Goal: Task Accomplishment & Management: Use online tool/utility

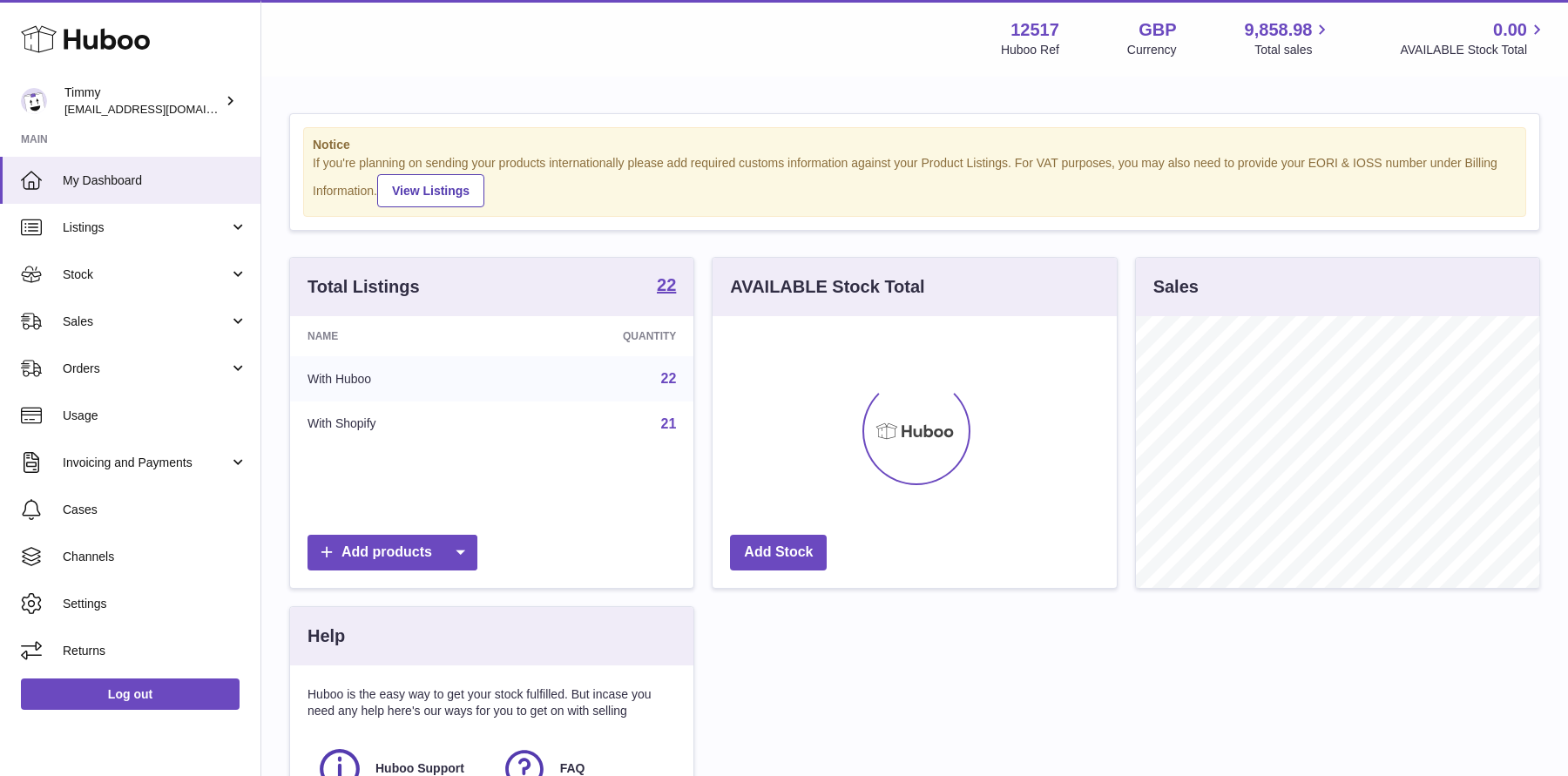
scroll to position [271, 403]
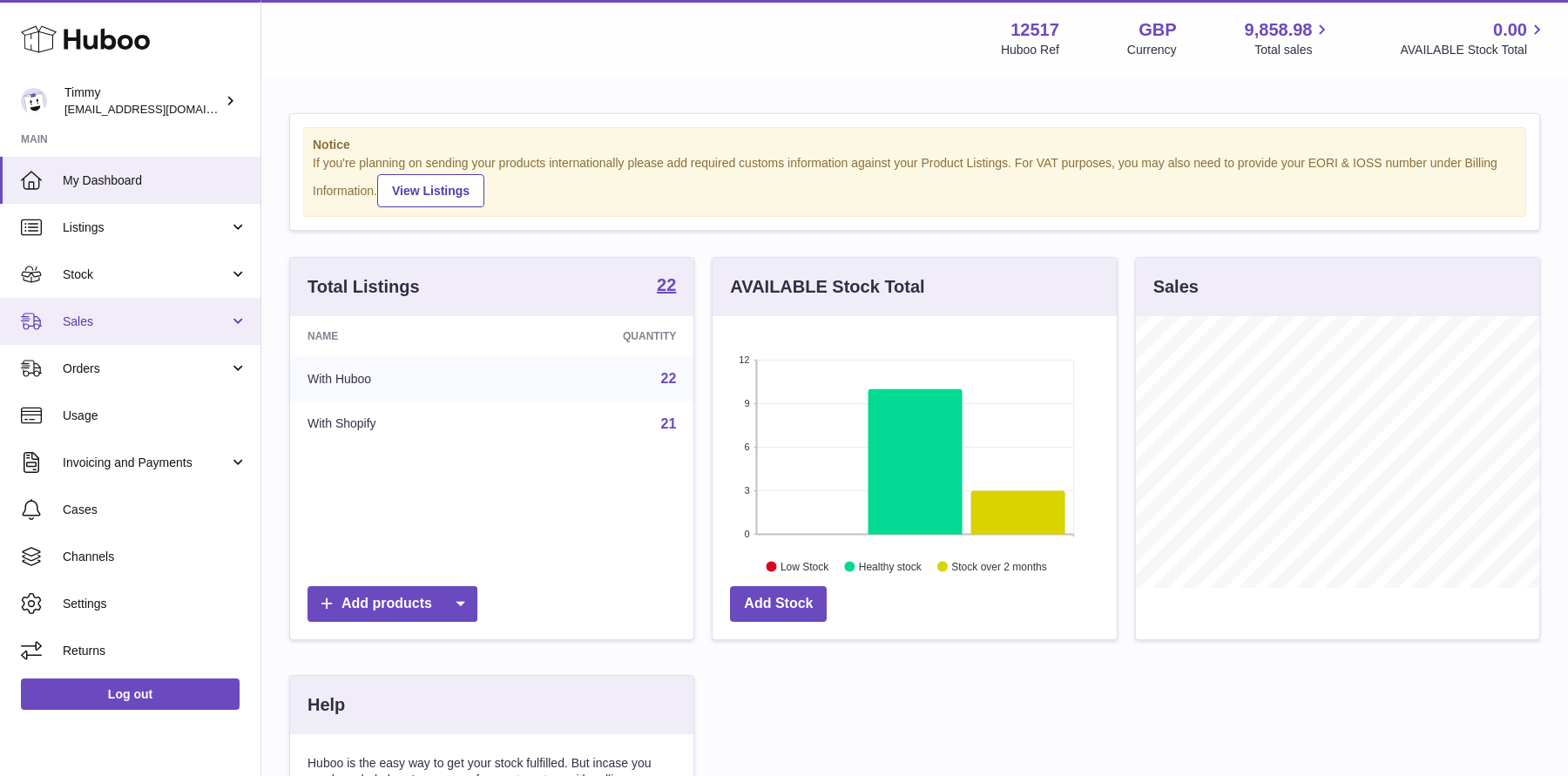
click at [144, 314] on span "Sales" at bounding box center [146, 321] width 167 height 16
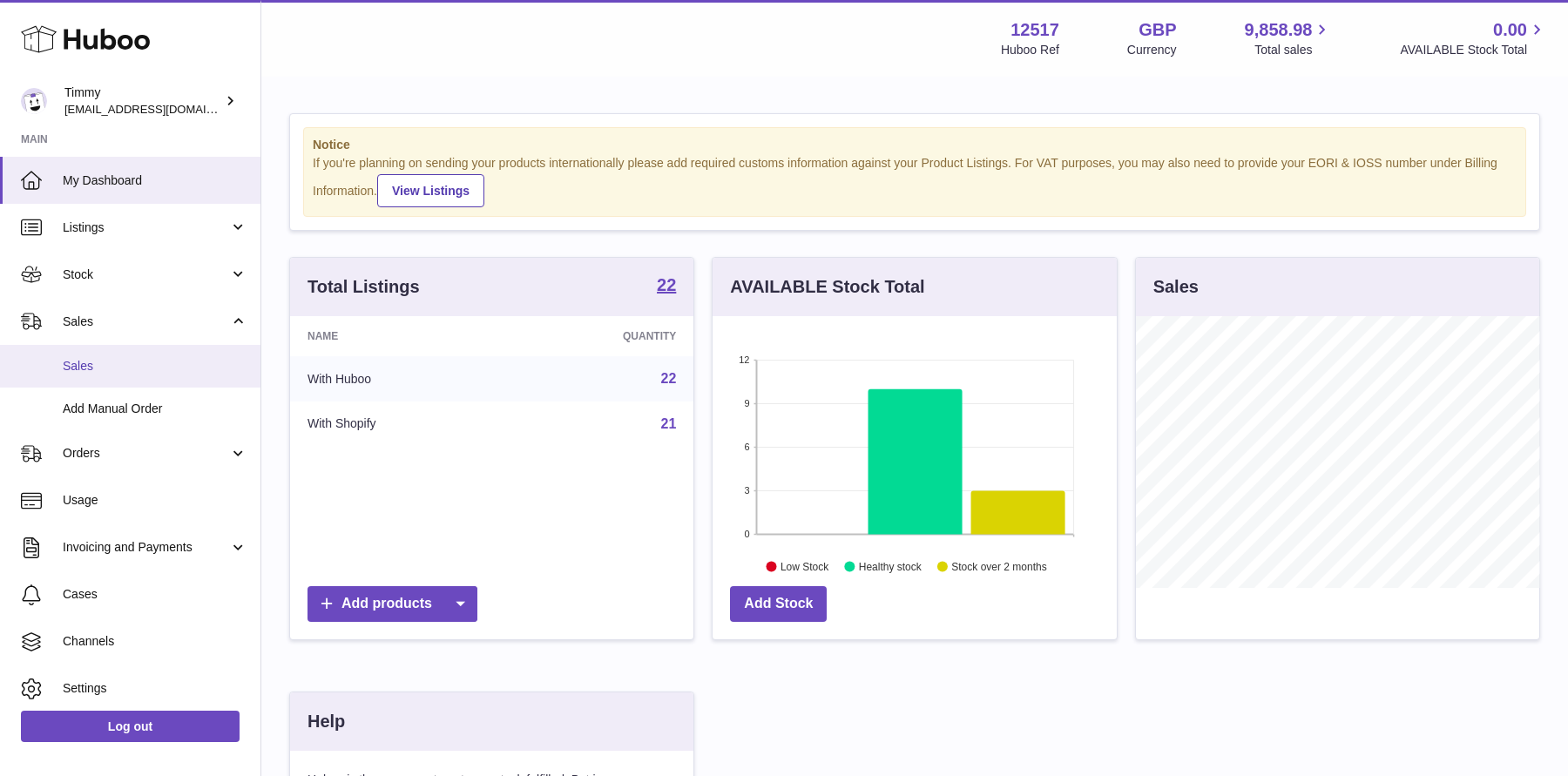
click at [141, 368] on span "Sales" at bounding box center [155, 366] width 184 height 16
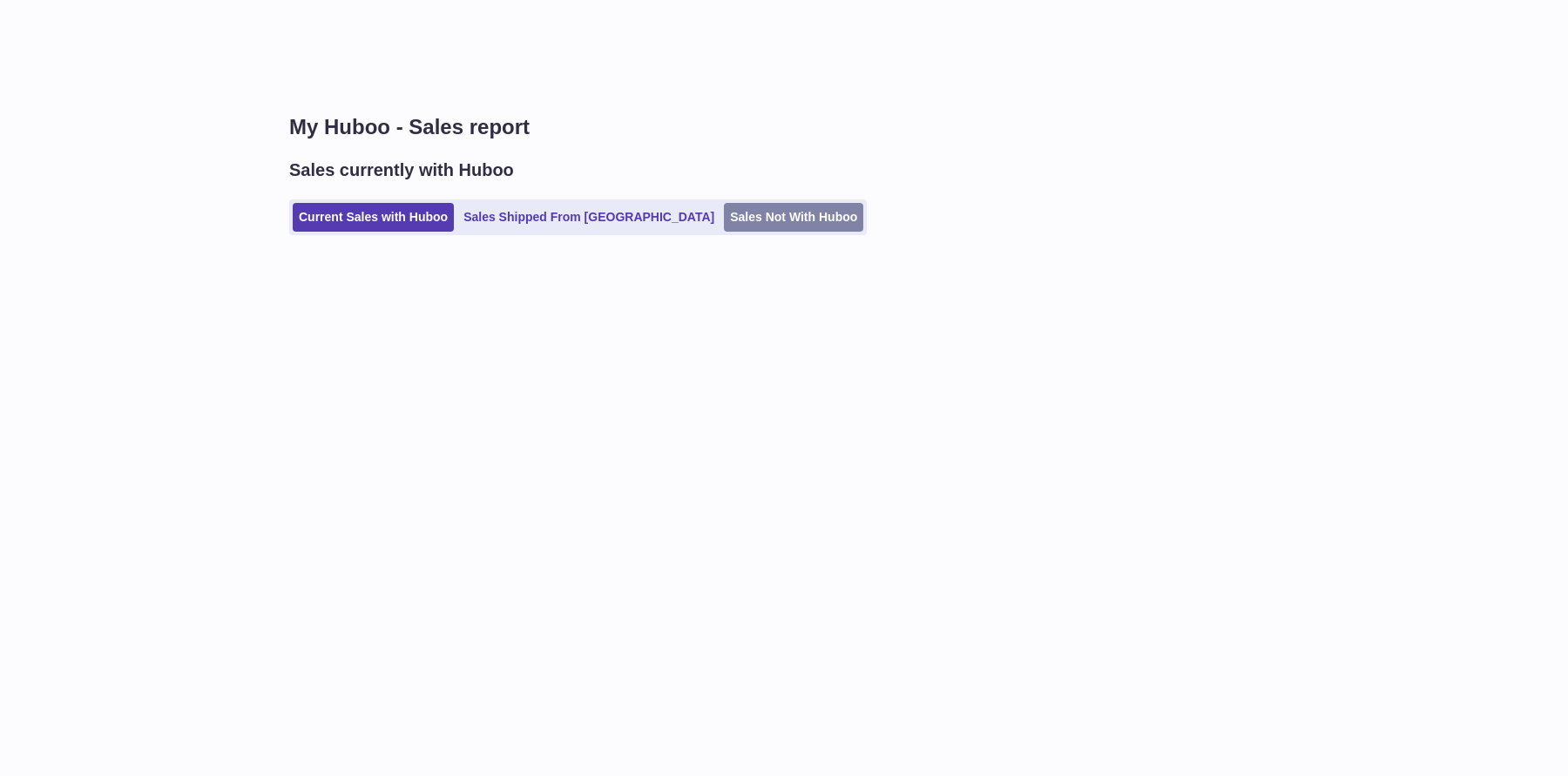
click at [724, 215] on link "Sales Not With Huboo" at bounding box center [794, 217] width 140 height 29
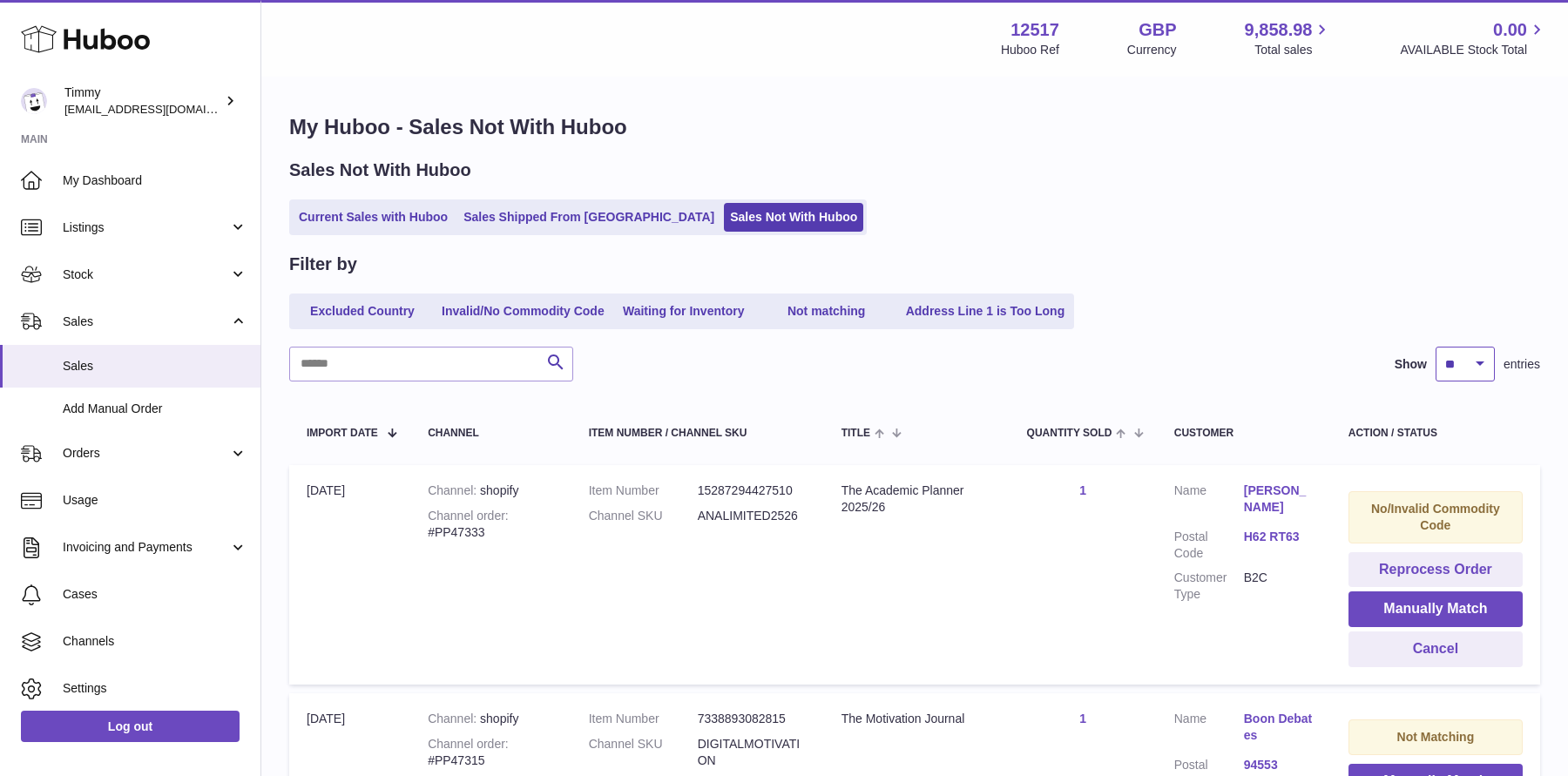
click at [1471, 375] on select "** ** ** ***" at bounding box center [1465, 363] width 59 height 35
click at [1435, 346] on select "** ** ** ***" at bounding box center [1465, 363] width 59 height 35
click at [835, 319] on link "Not matching" at bounding box center [827, 311] width 140 height 29
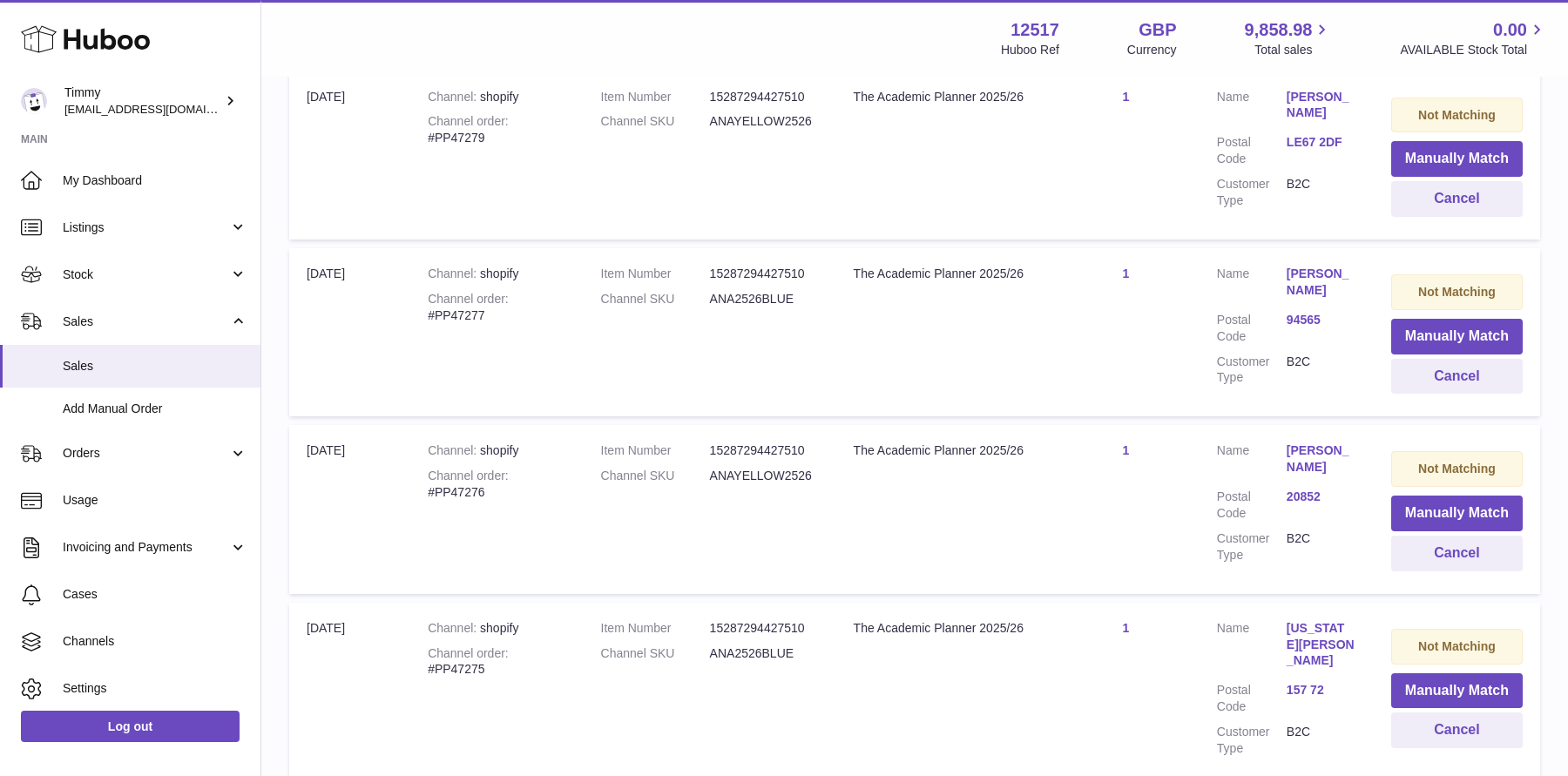
scroll to position [8637, 0]
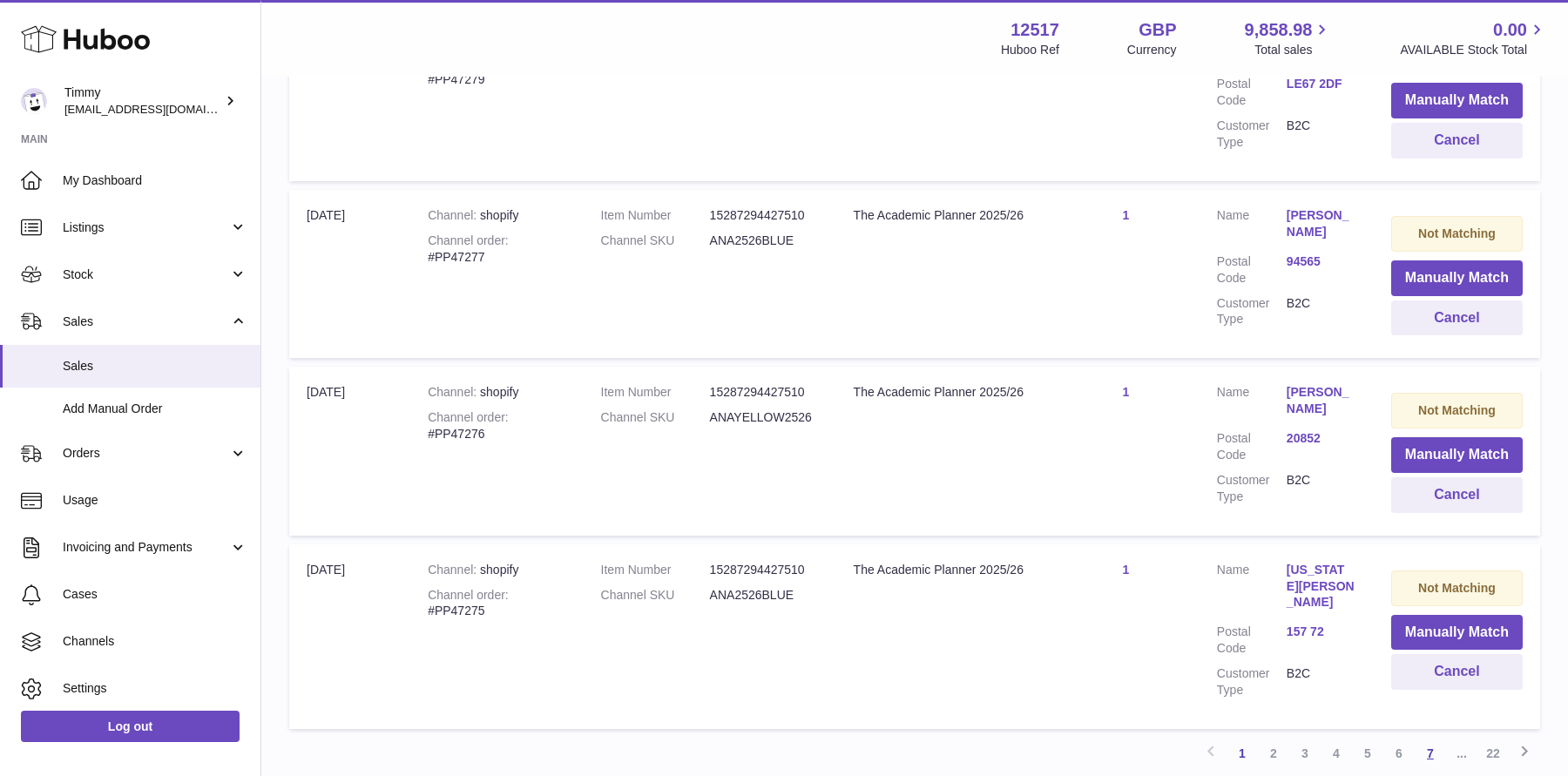
click at [1433, 738] on link "7" at bounding box center [1430, 753] width 31 height 31
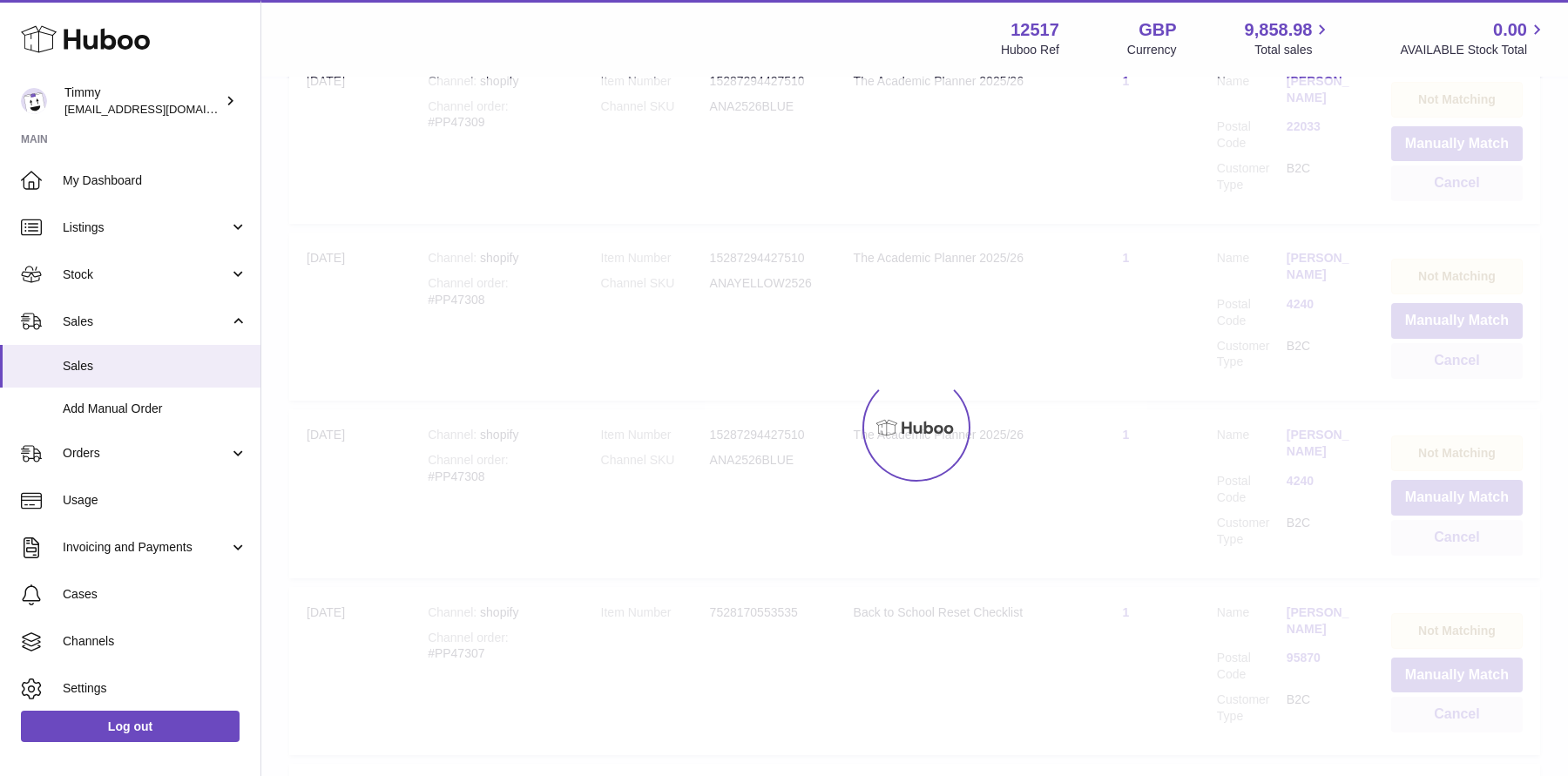
scroll to position [79, 0]
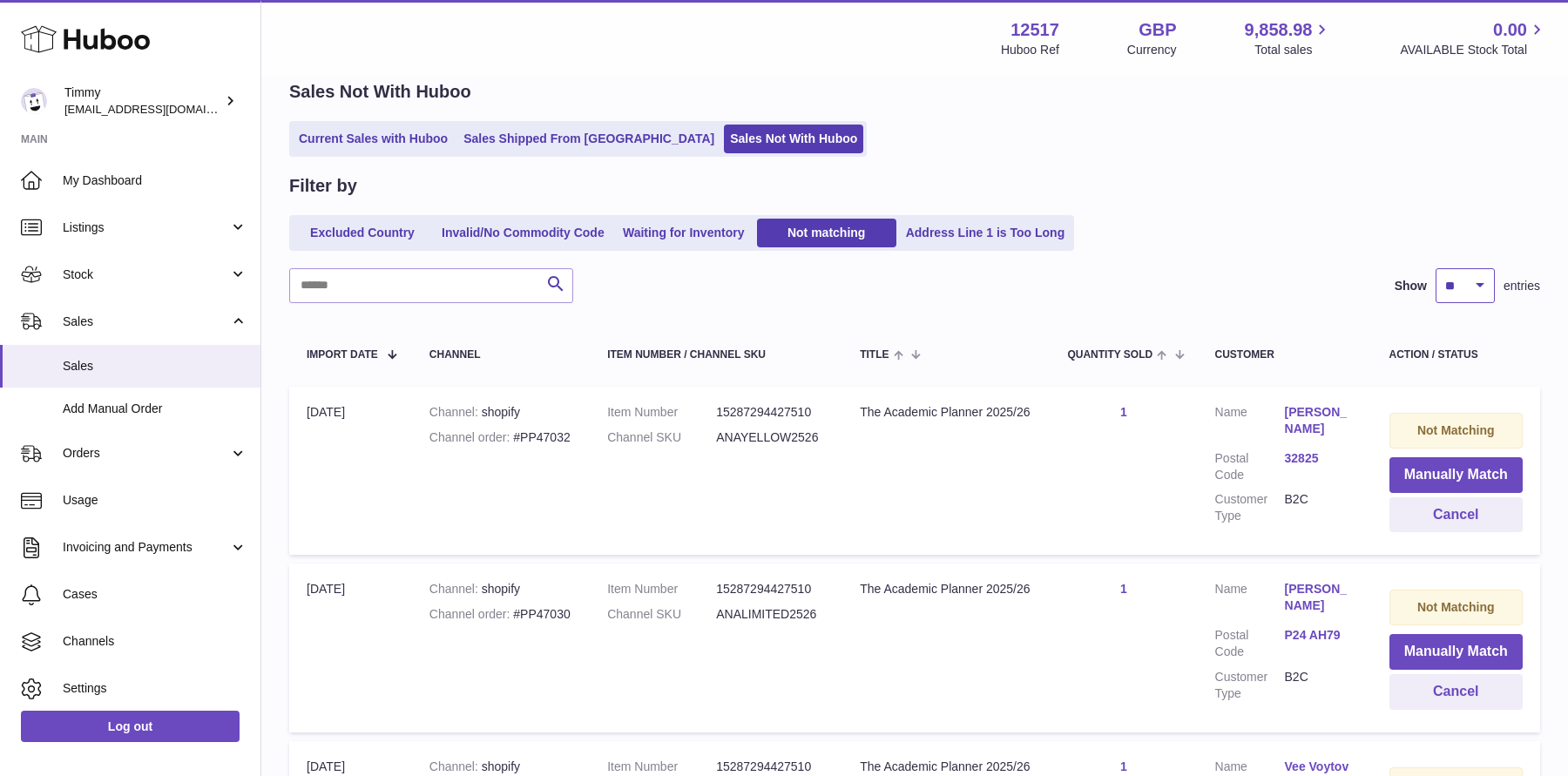
click at [1472, 279] on select "** ** ** ***" at bounding box center [1465, 286] width 59 height 35
click at [1435, 269] on select "** ** ** ***" at bounding box center [1465, 286] width 59 height 35
click at [1469, 290] on select "** ** ** ***" at bounding box center [1465, 286] width 59 height 35
select select "***"
click at [1435, 269] on select "** ** ** ***" at bounding box center [1465, 286] width 59 height 35
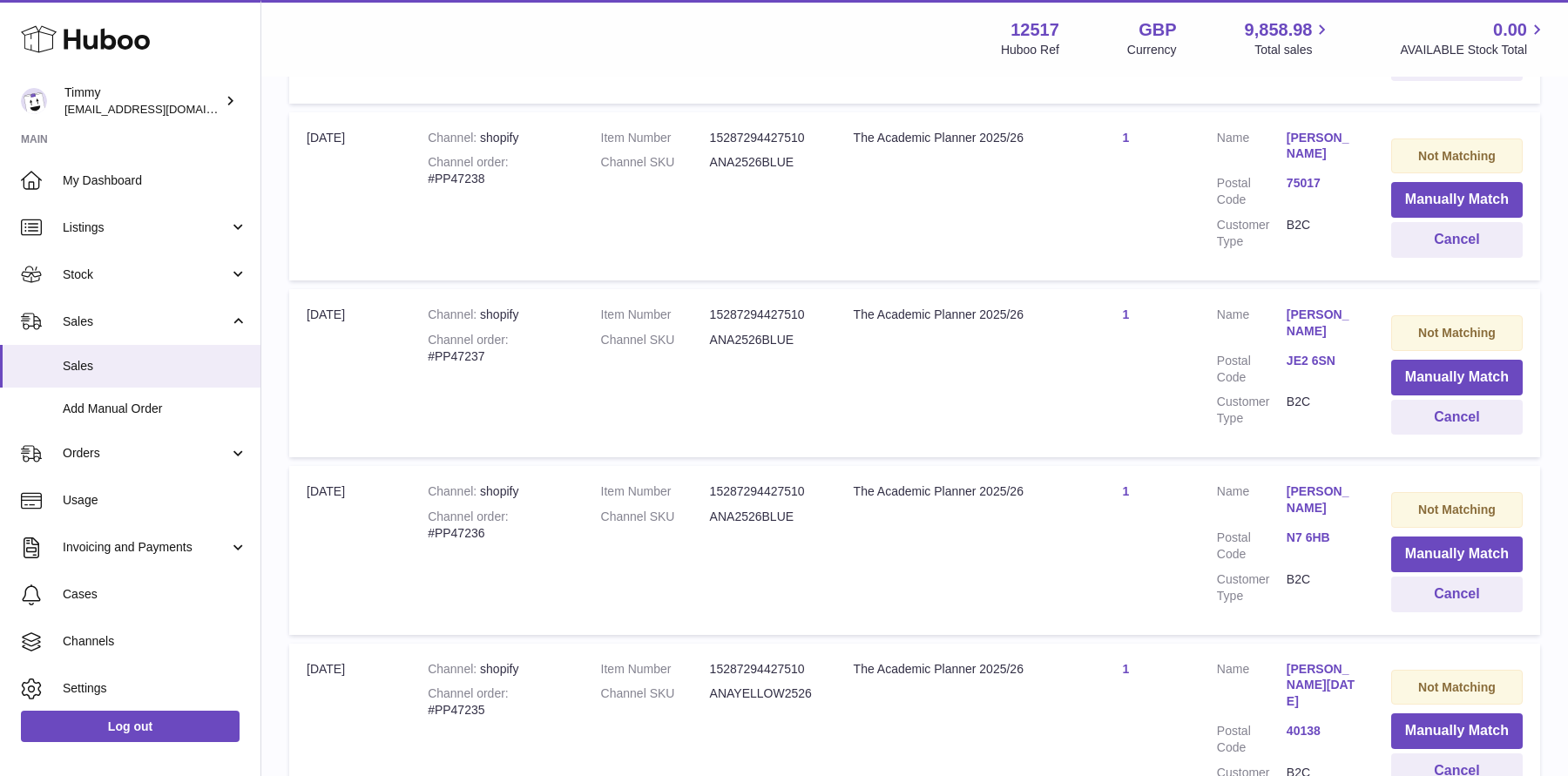
scroll to position [17446, 0]
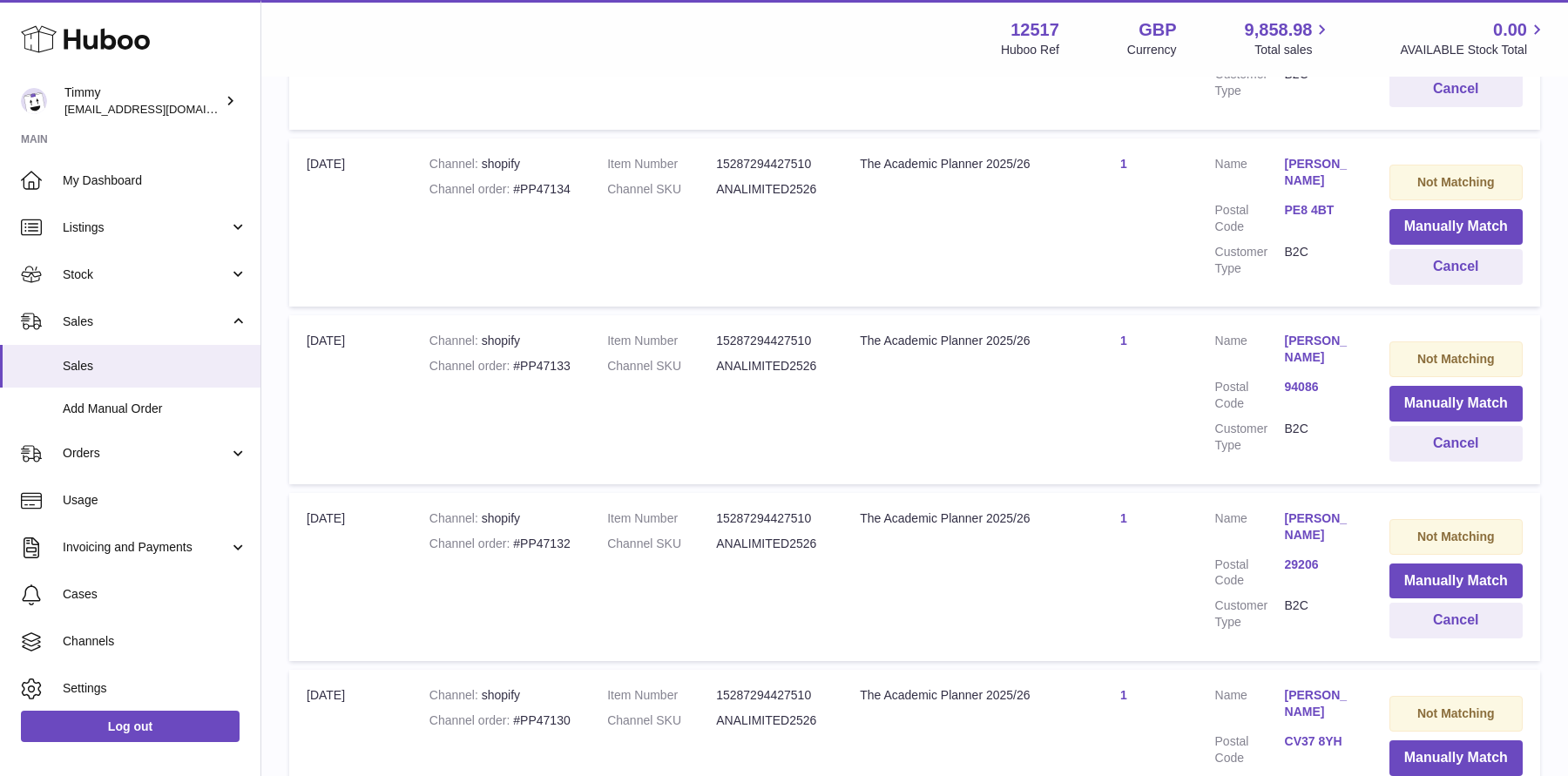
scroll to position [17528, 0]
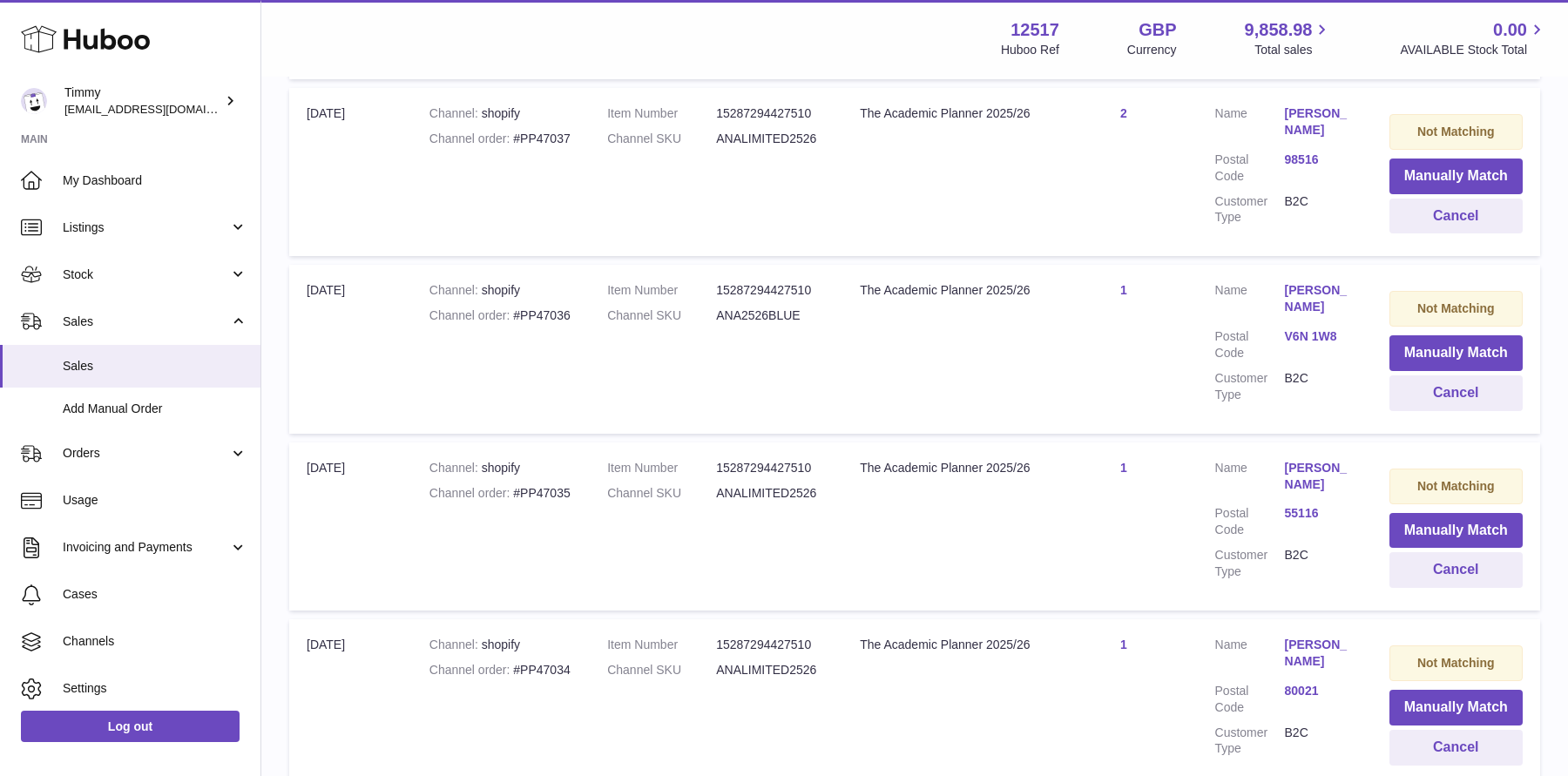
scroll to position [17571, 0]
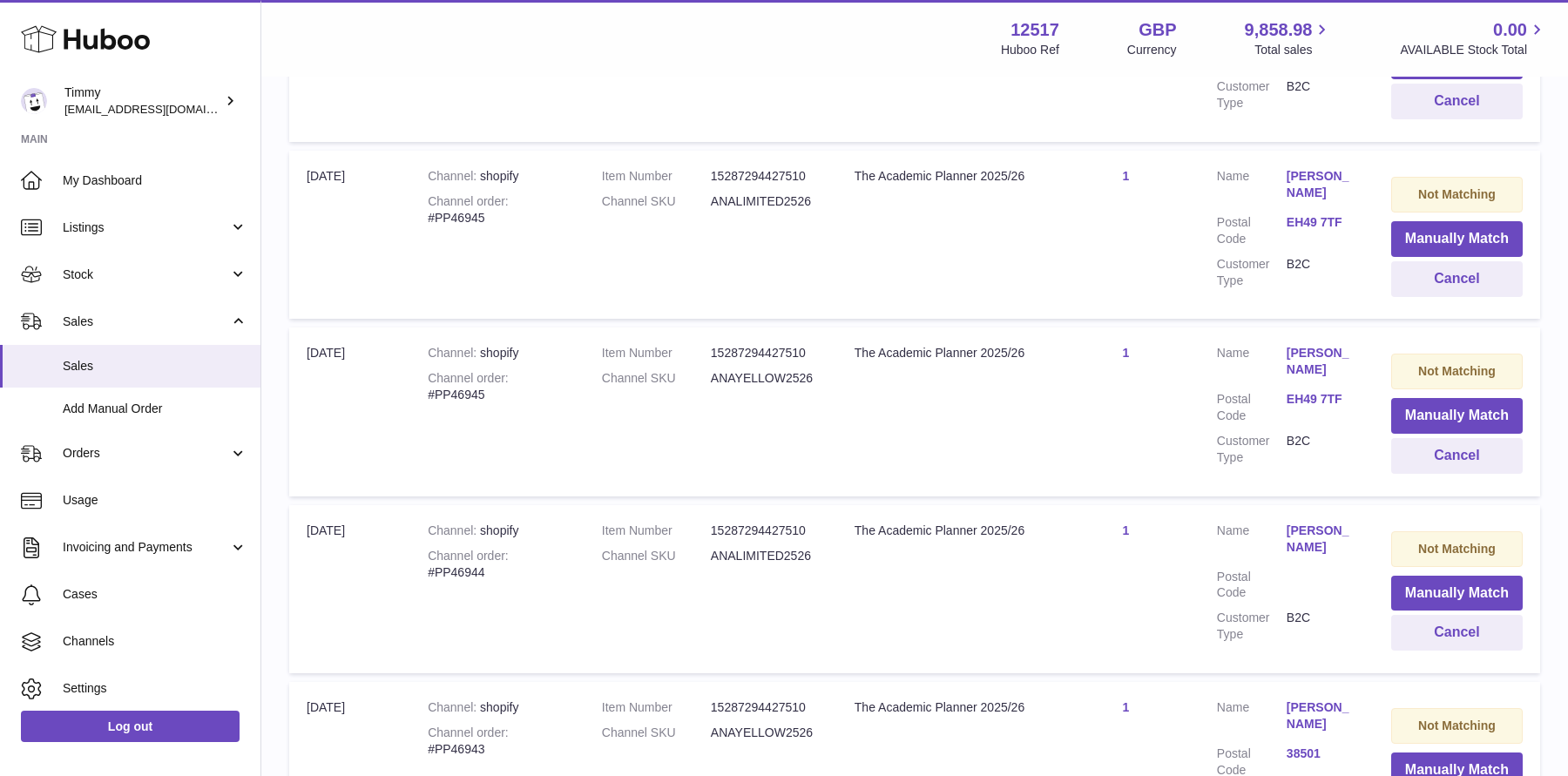
scroll to position [17539, 0]
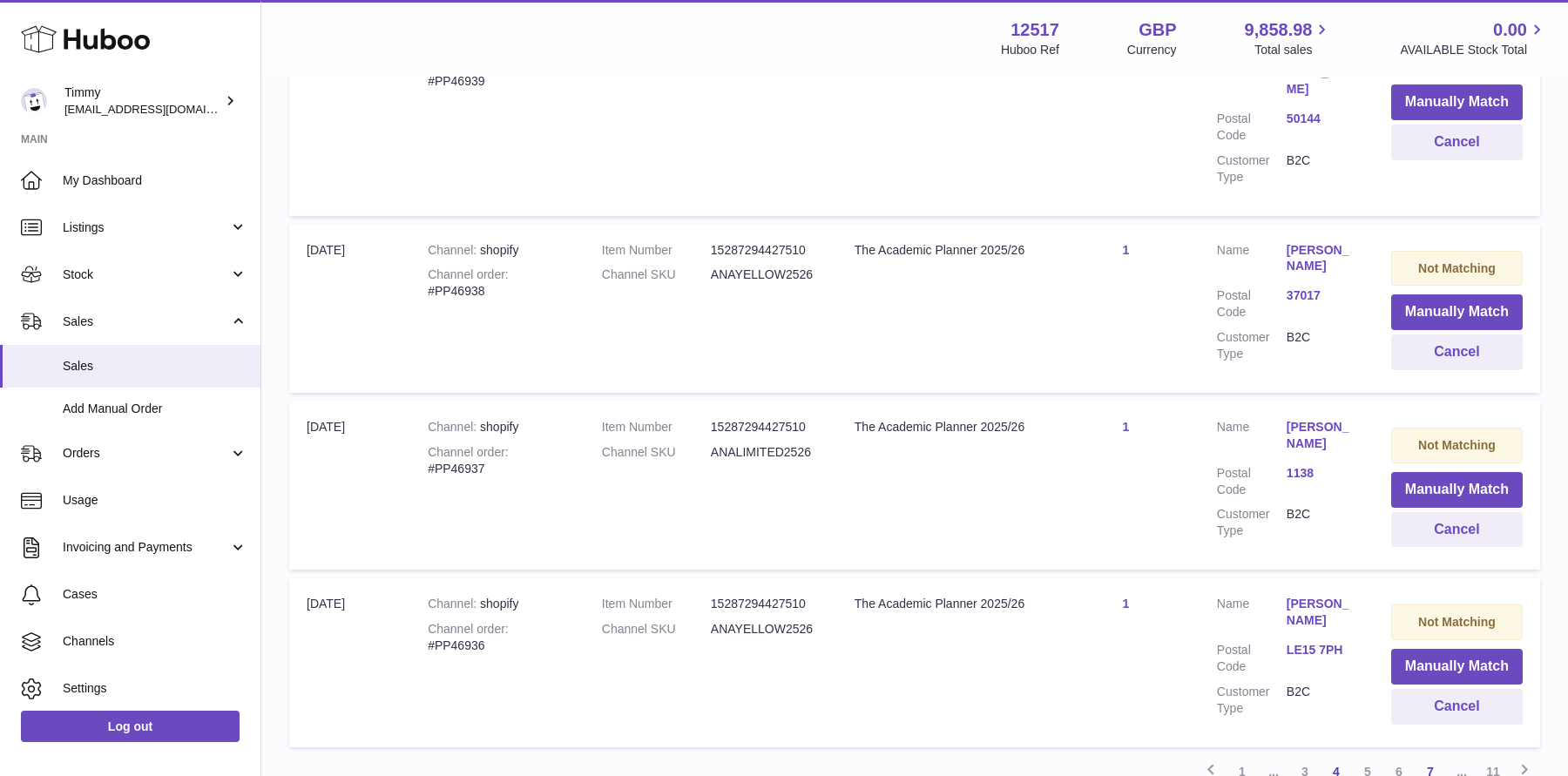
click at [1433, 756] on link "7" at bounding box center [1430, 772] width 31 height 31
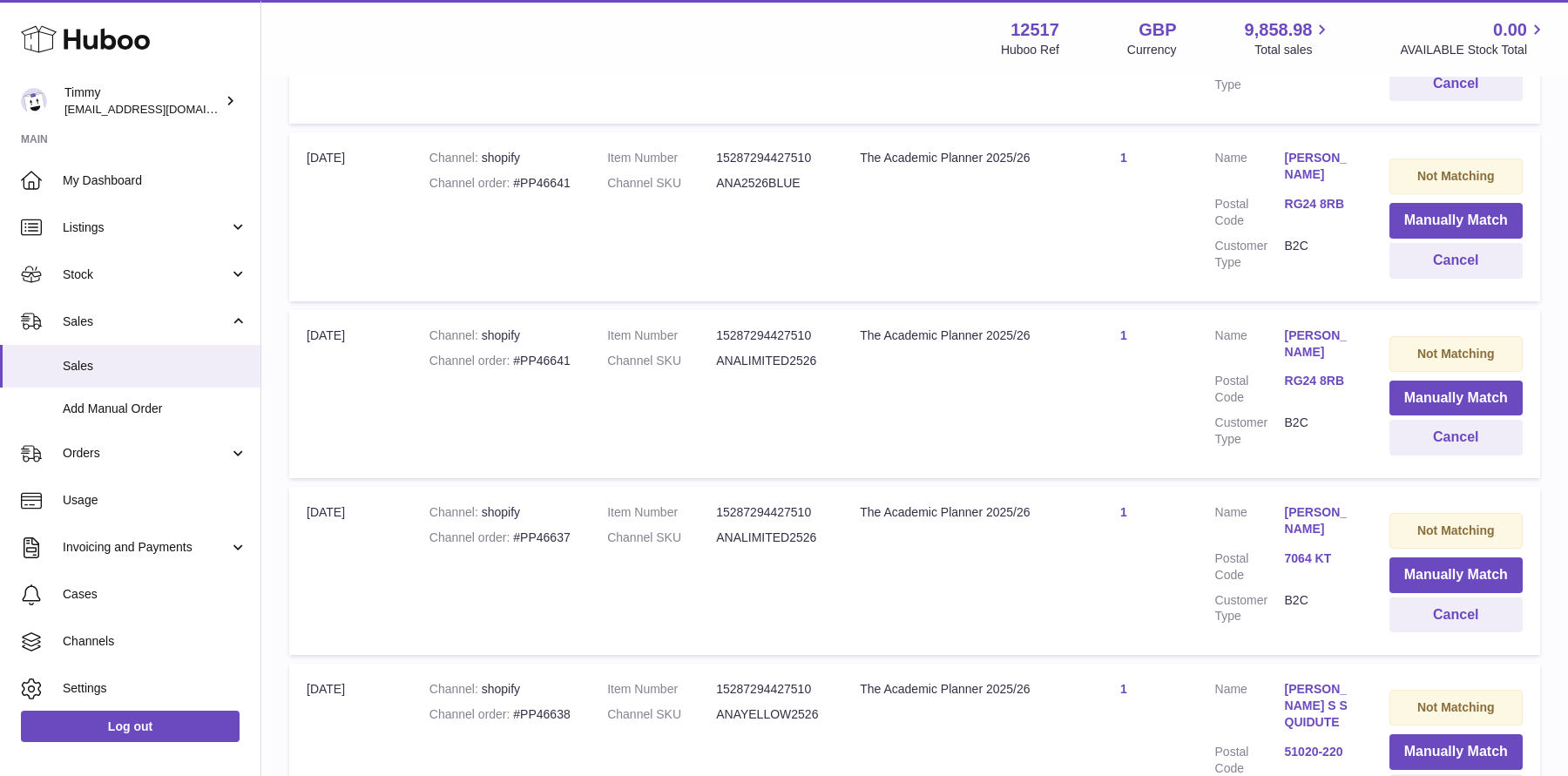
scroll to position [17582, 0]
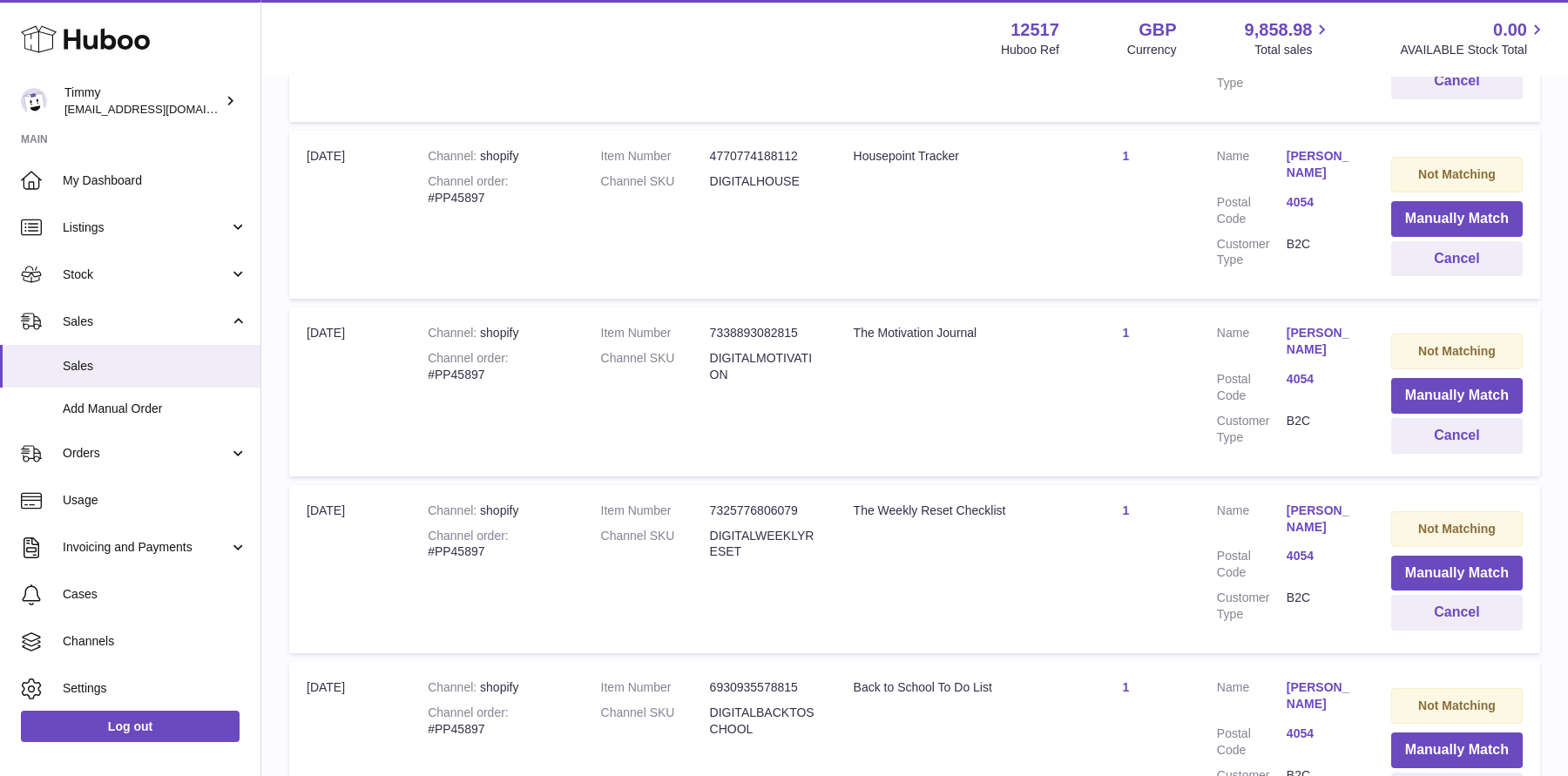
scroll to position [17402, 0]
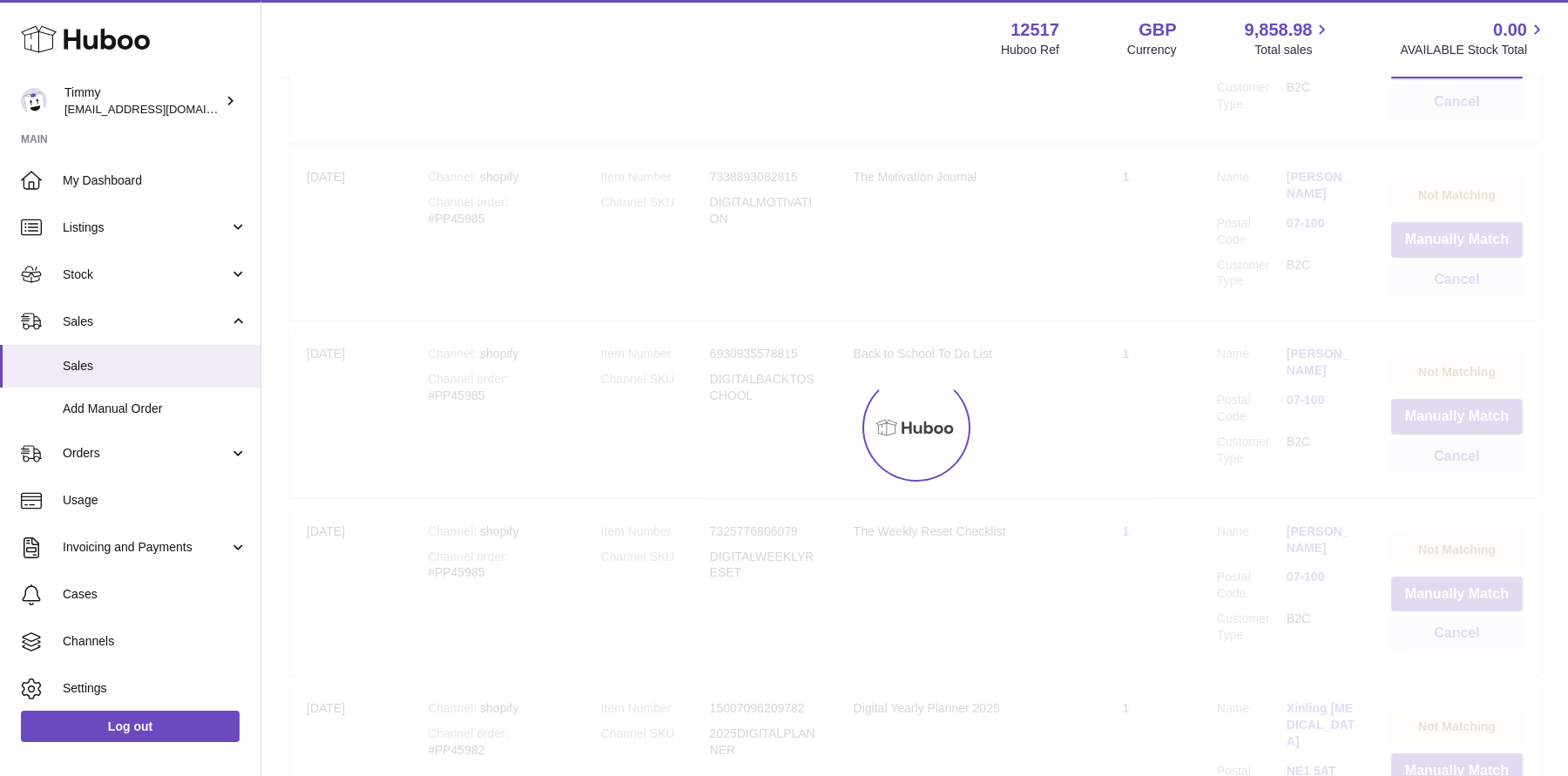
scroll to position [79, 0]
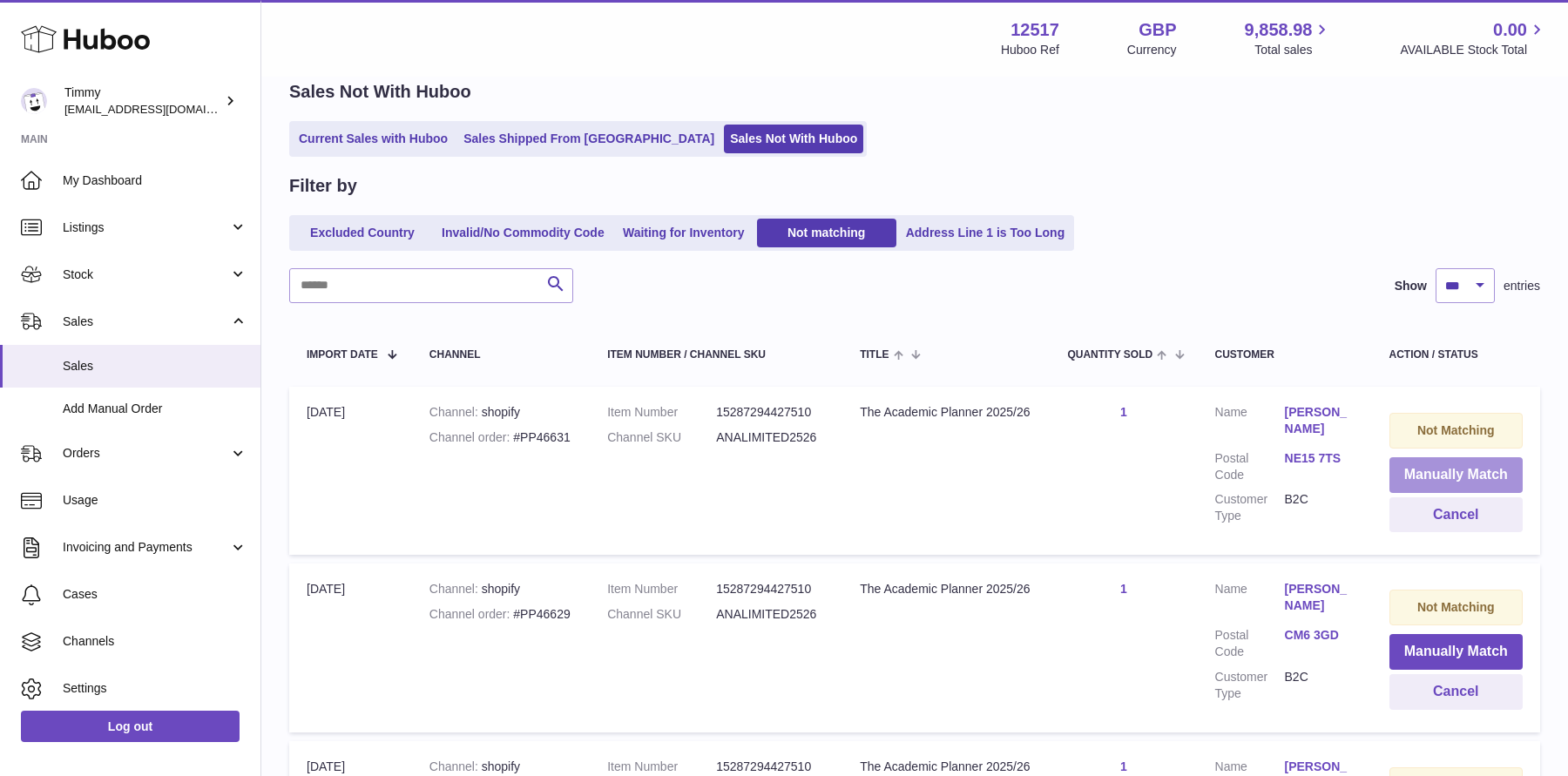
click at [1449, 458] on button "Manually Match" at bounding box center [1456, 475] width 133 height 36
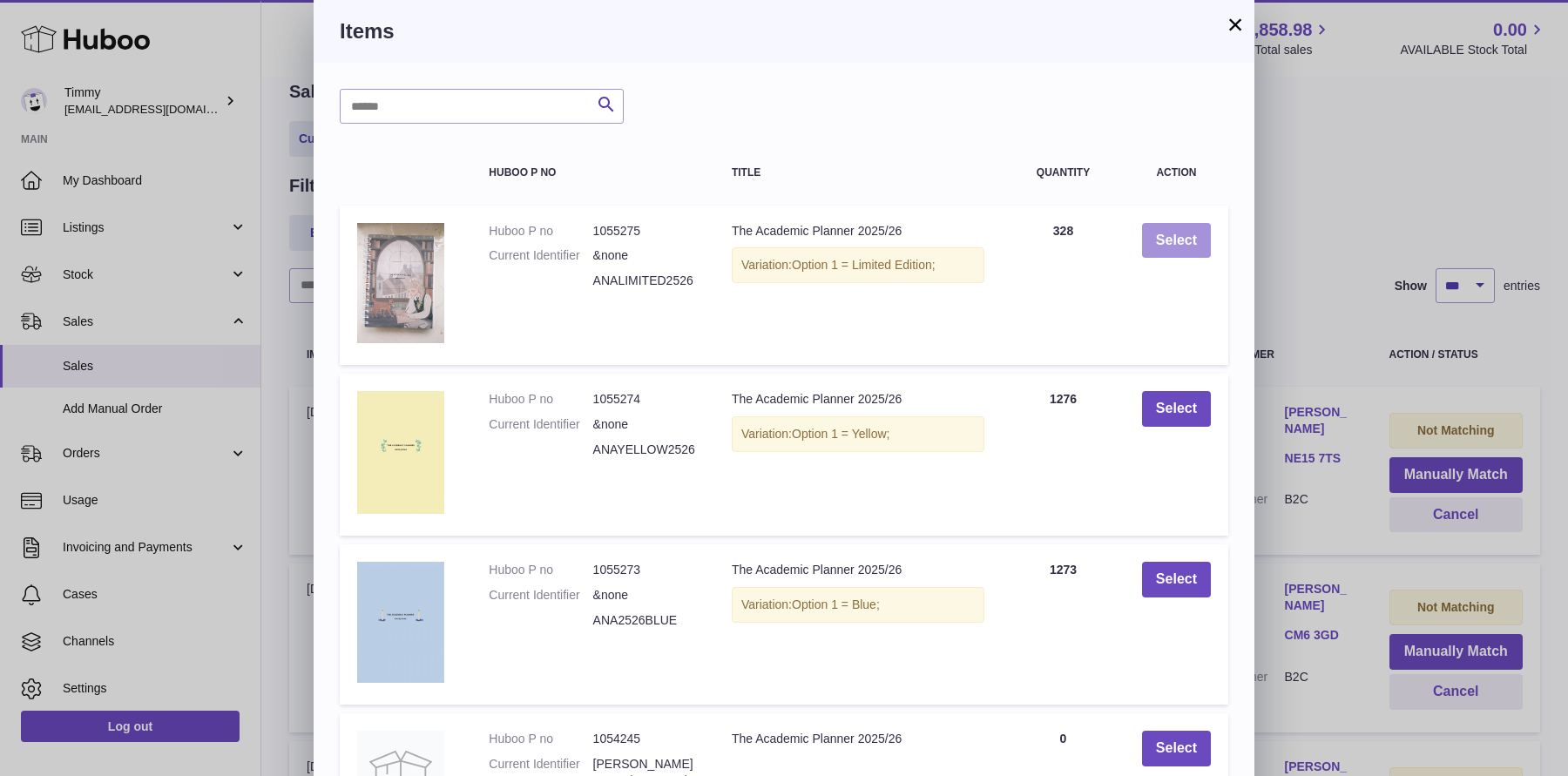
click at [1190, 239] on button "Select" at bounding box center [1177, 241] width 69 height 36
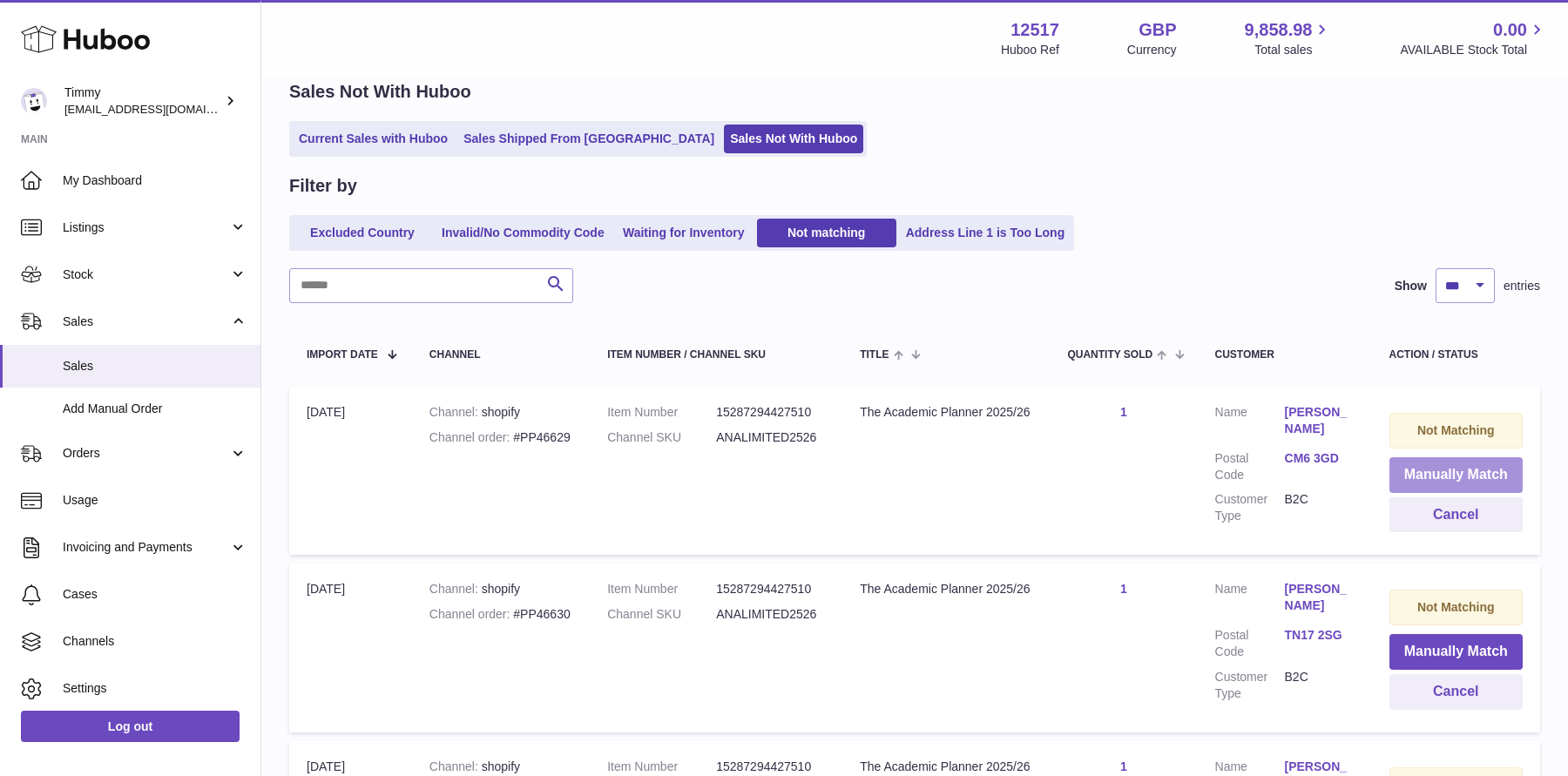
click at [1404, 483] on button "Manually Match" at bounding box center [1456, 475] width 133 height 36
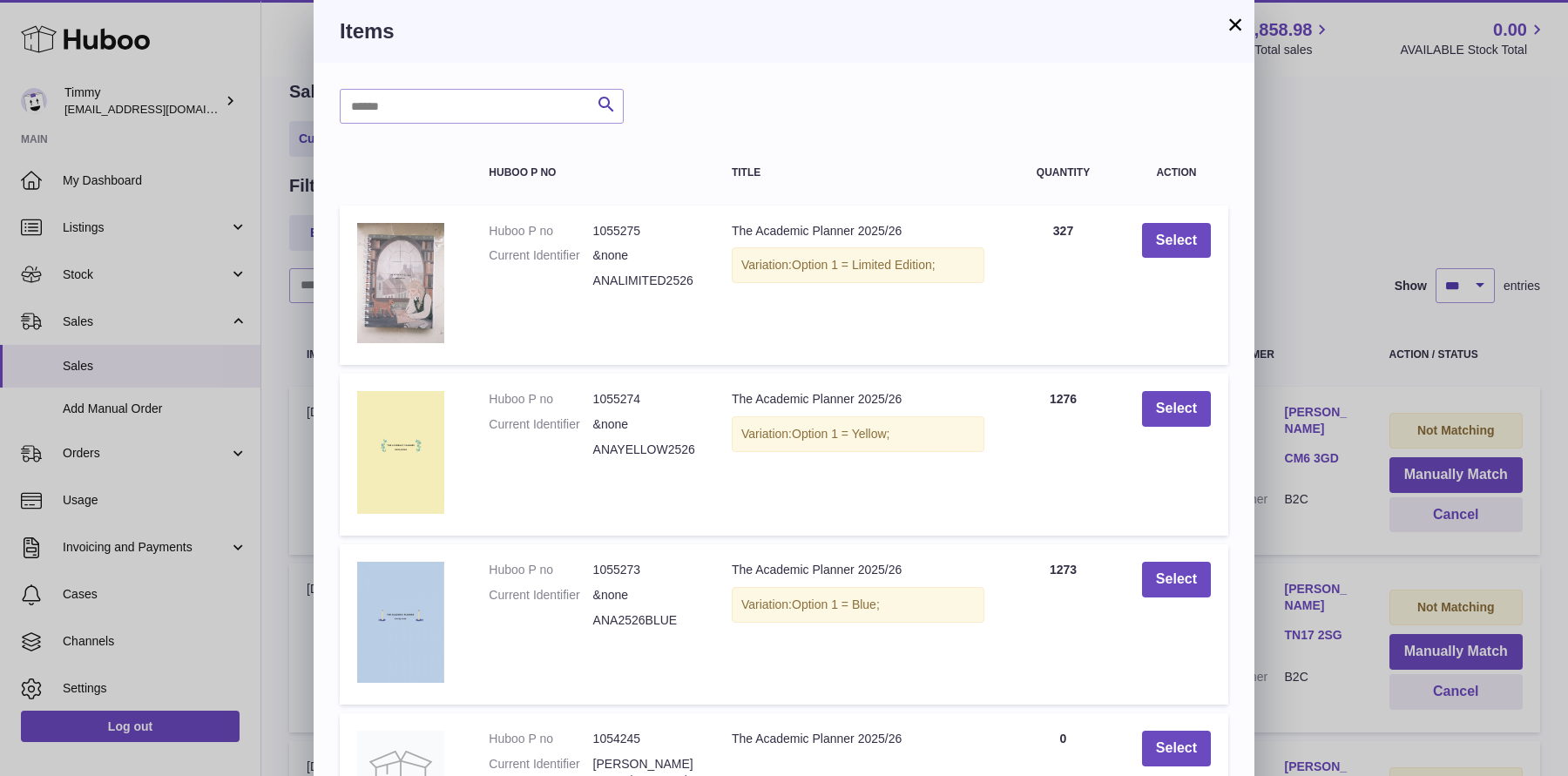
click at [1167, 219] on td "Select" at bounding box center [1177, 286] width 104 height 159
click at [1167, 252] on button "Select" at bounding box center [1177, 241] width 69 height 36
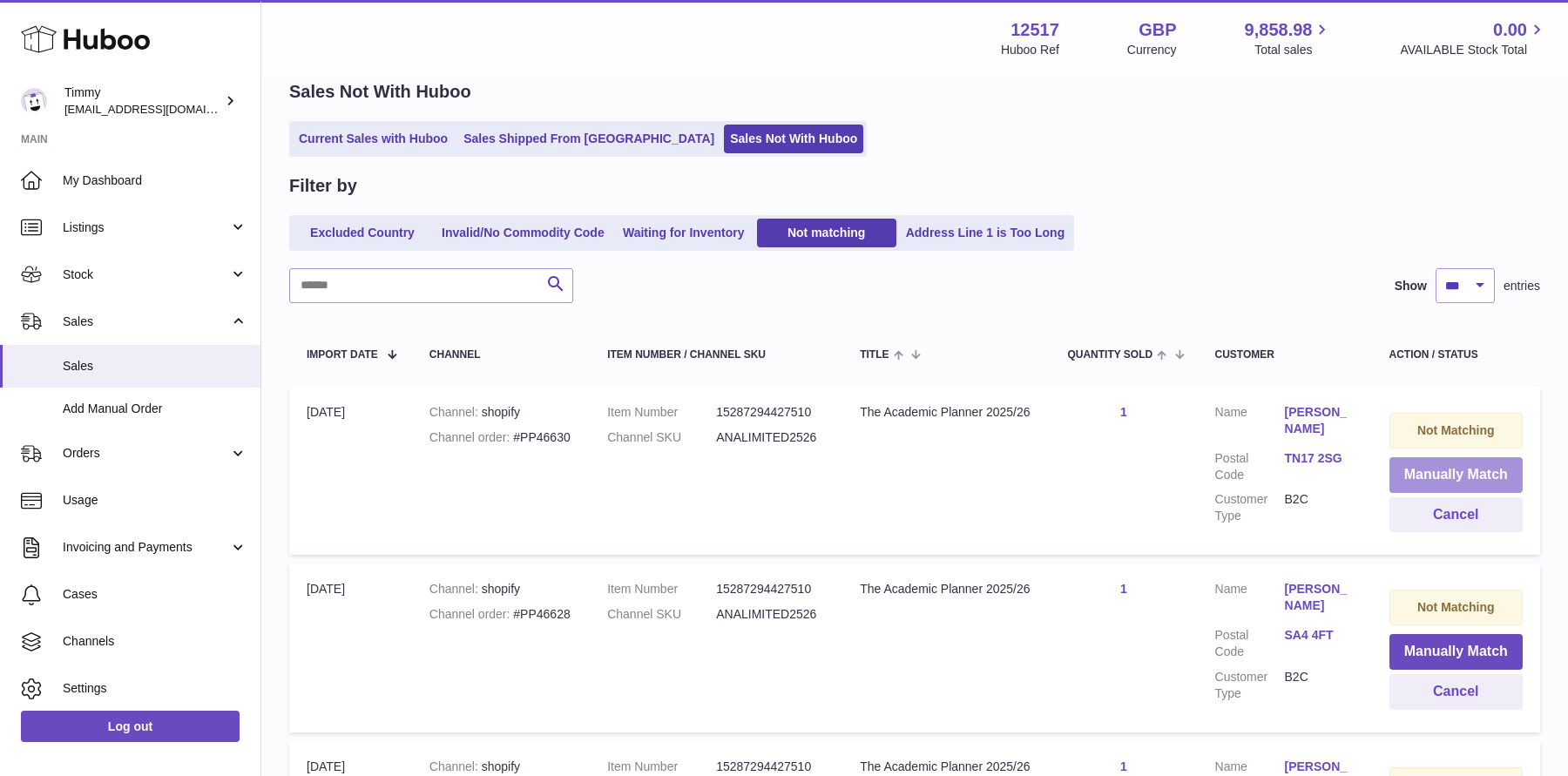
click at [1411, 468] on button "Manually Match" at bounding box center [1456, 475] width 133 height 36
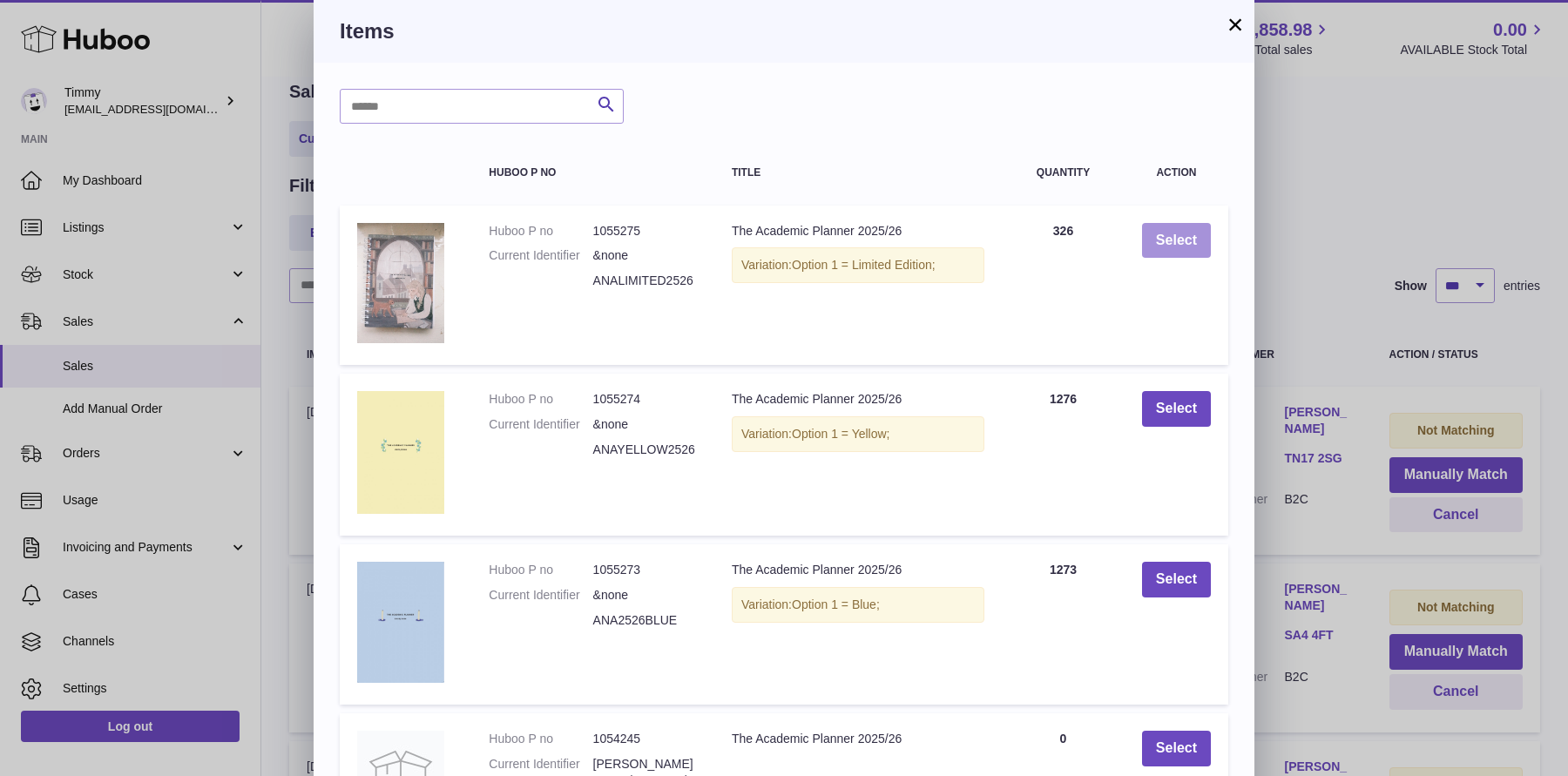
click at [1150, 225] on button "Select" at bounding box center [1177, 241] width 69 height 36
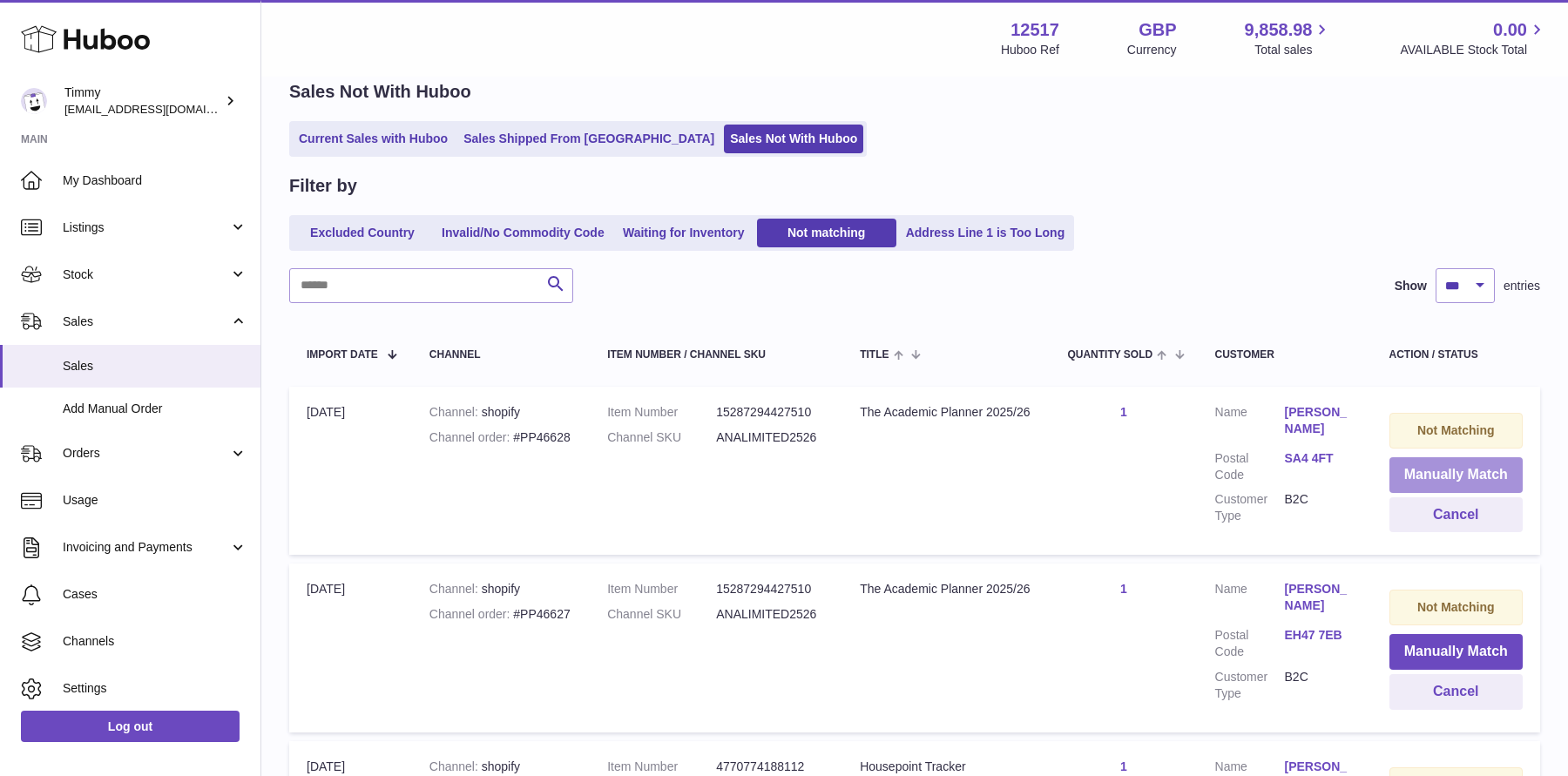
click at [1459, 487] on button "Manually Match" at bounding box center [1456, 475] width 133 height 36
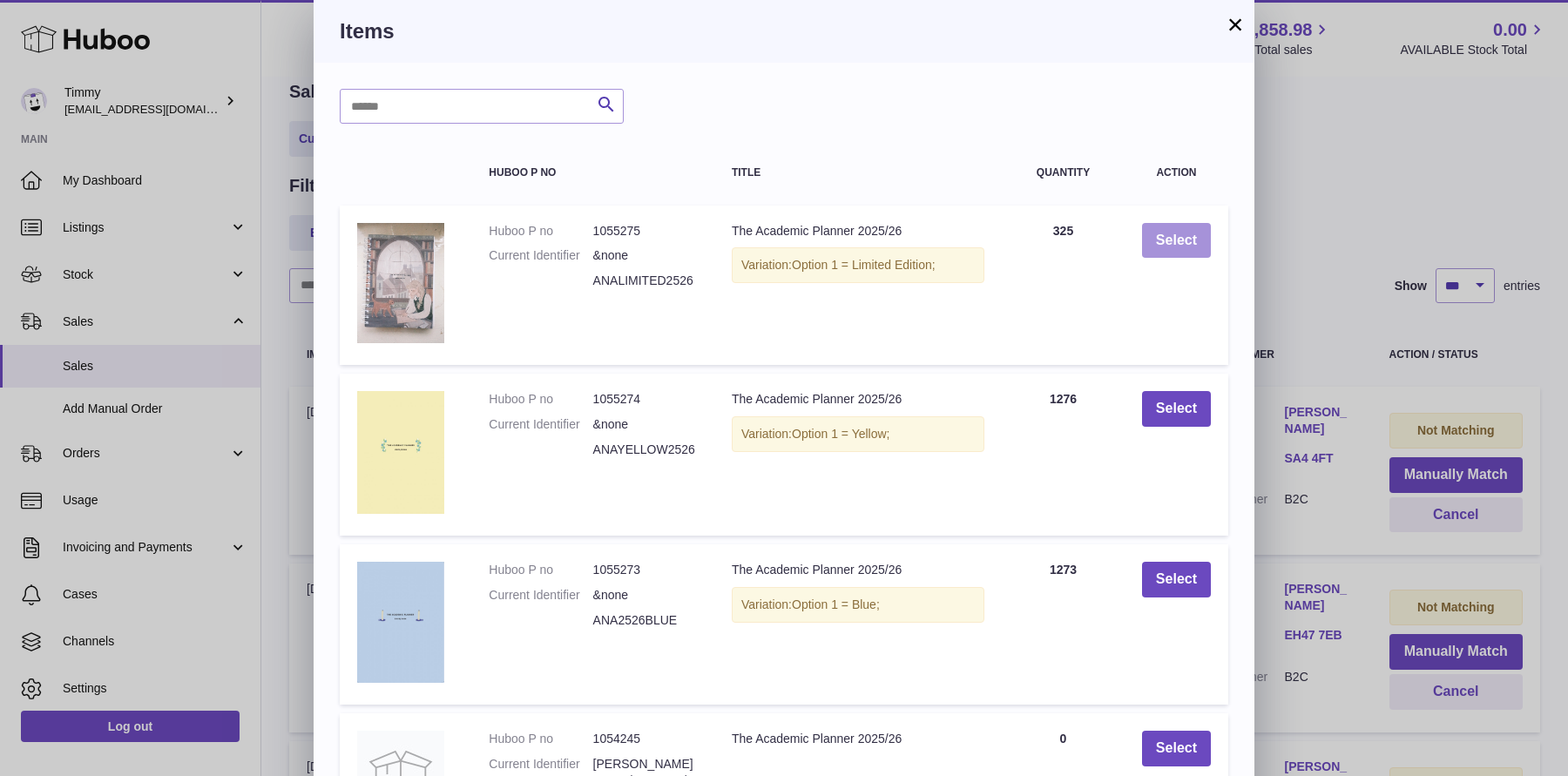
click at [1178, 242] on button "Select" at bounding box center [1177, 241] width 69 height 36
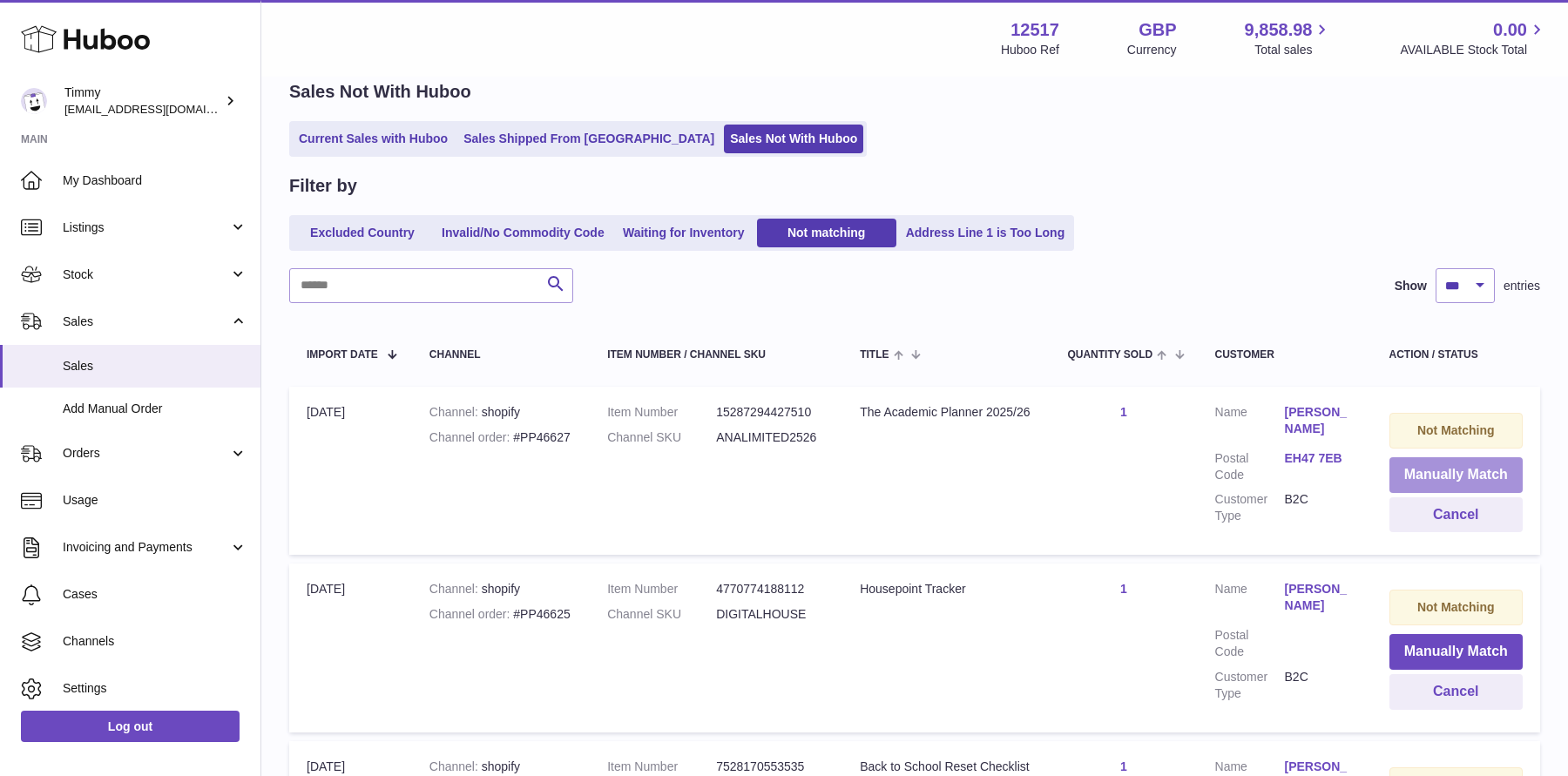
click at [1424, 480] on button "Manually Match" at bounding box center [1456, 475] width 133 height 36
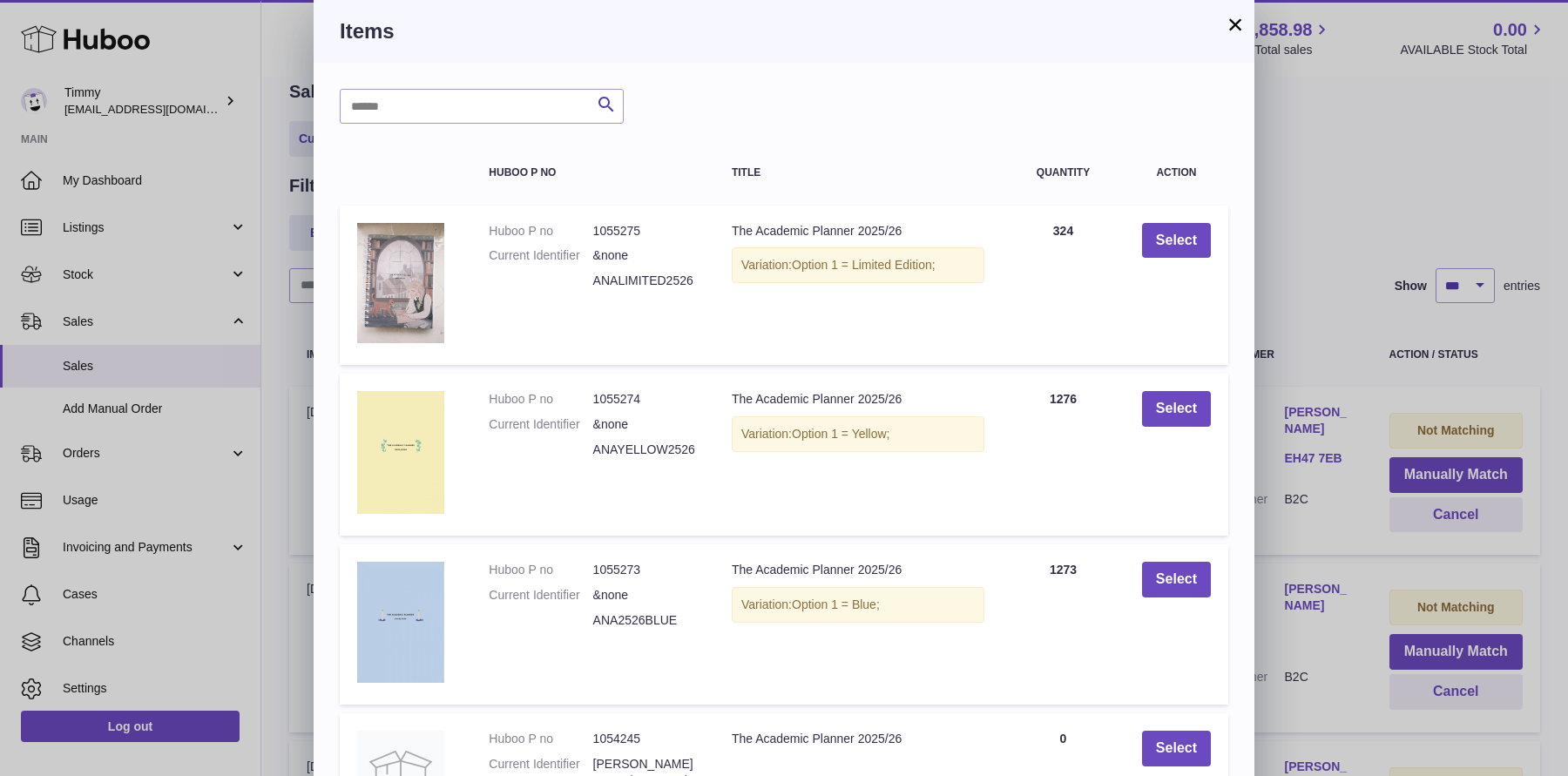
click at [1346, 379] on div "× Items Search Huboo P no Title Quantity Action Huboo P no 1055275 Current Iden…" at bounding box center [784, 564] width 1568 height 1128
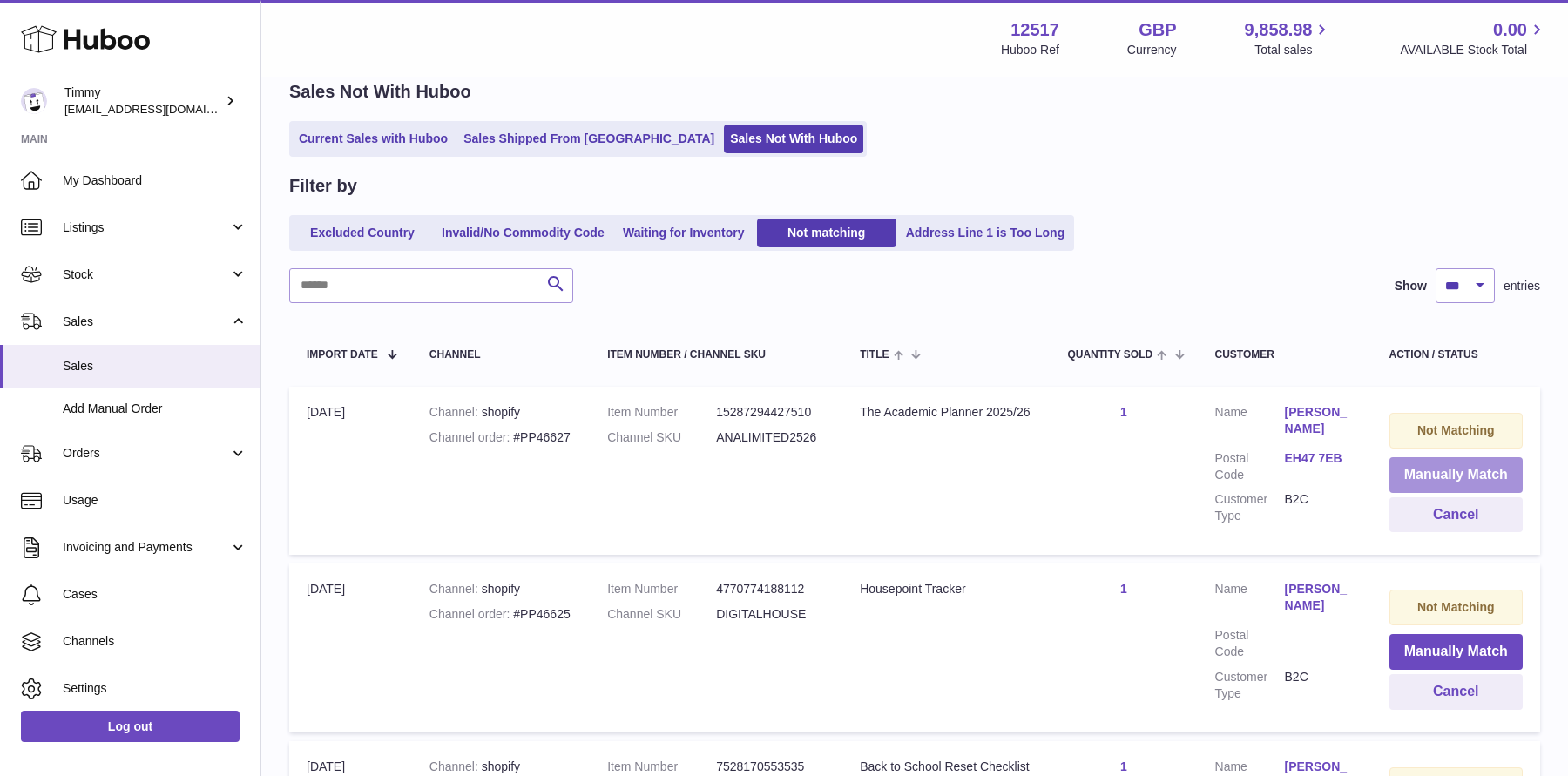
click at [1419, 469] on button "Manually Match" at bounding box center [1456, 475] width 133 height 36
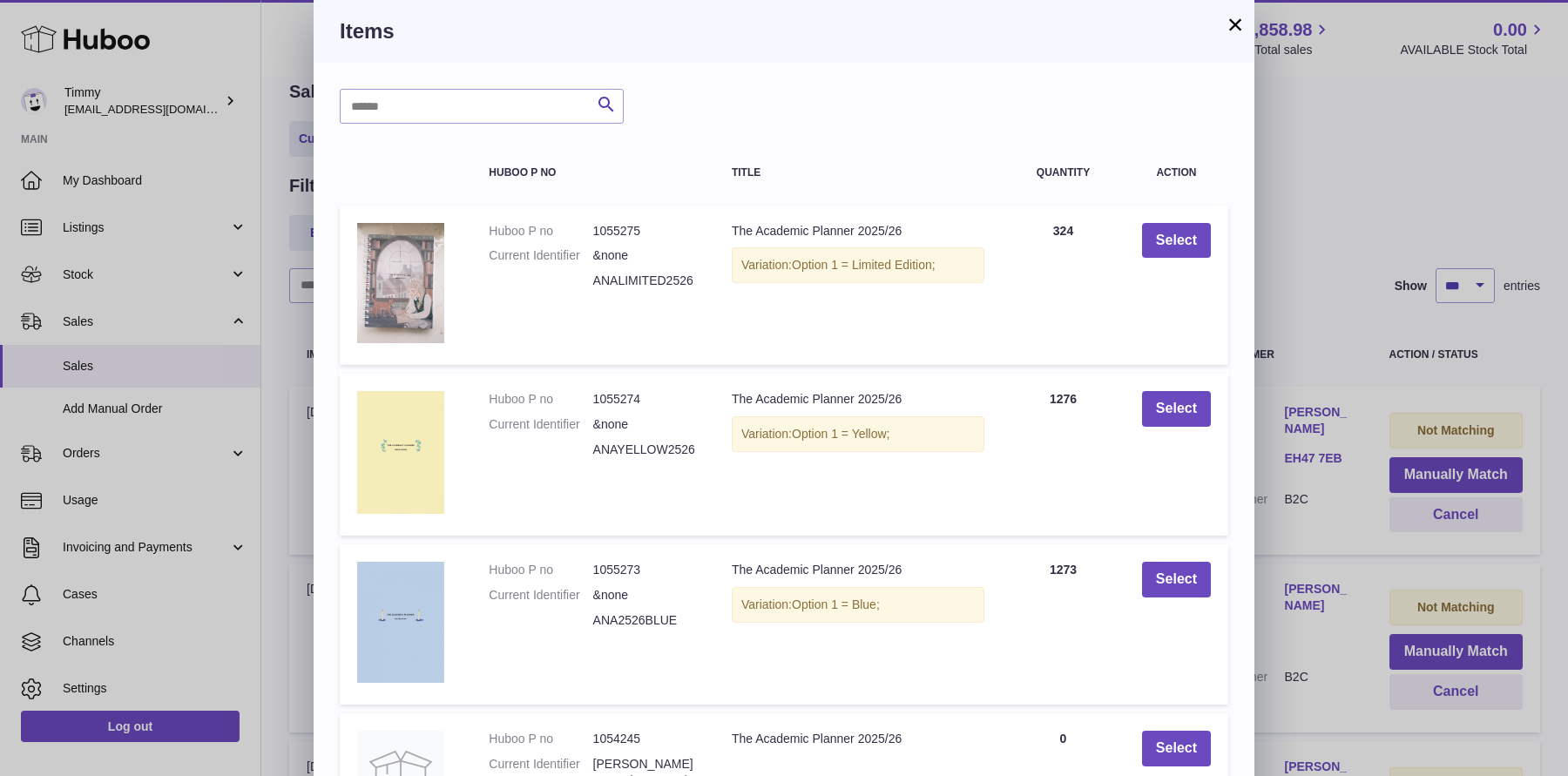
click at [1139, 235] on td "Select" at bounding box center [1177, 286] width 104 height 159
click at [1172, 242] on button "Select" at bounding box center [1177, 241] width 69 height 36
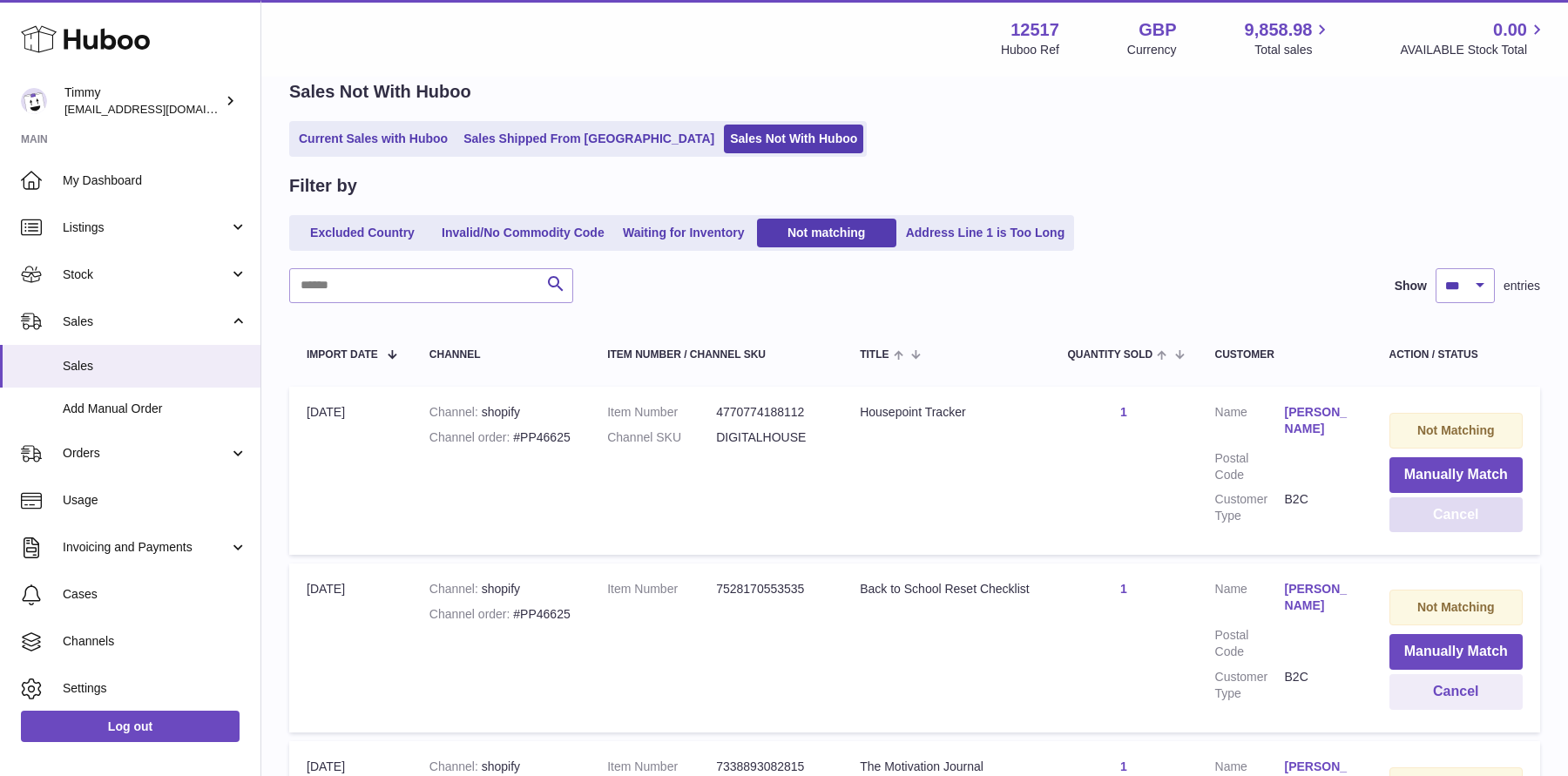
click at [1432, 529] on button "Cancel" at bounding box center [1456, 516] width 133 height 36
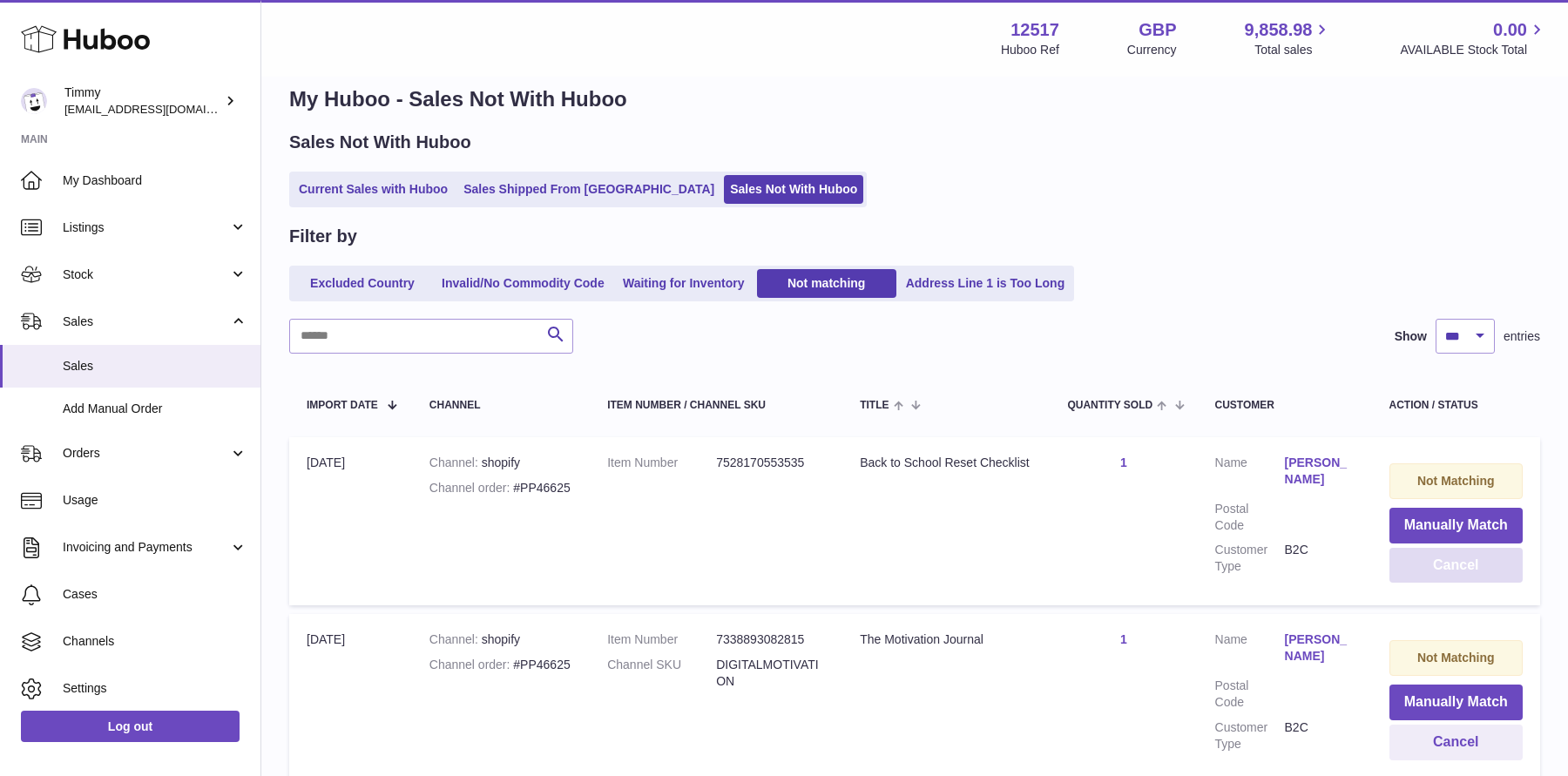
scroll to position [32, 0]
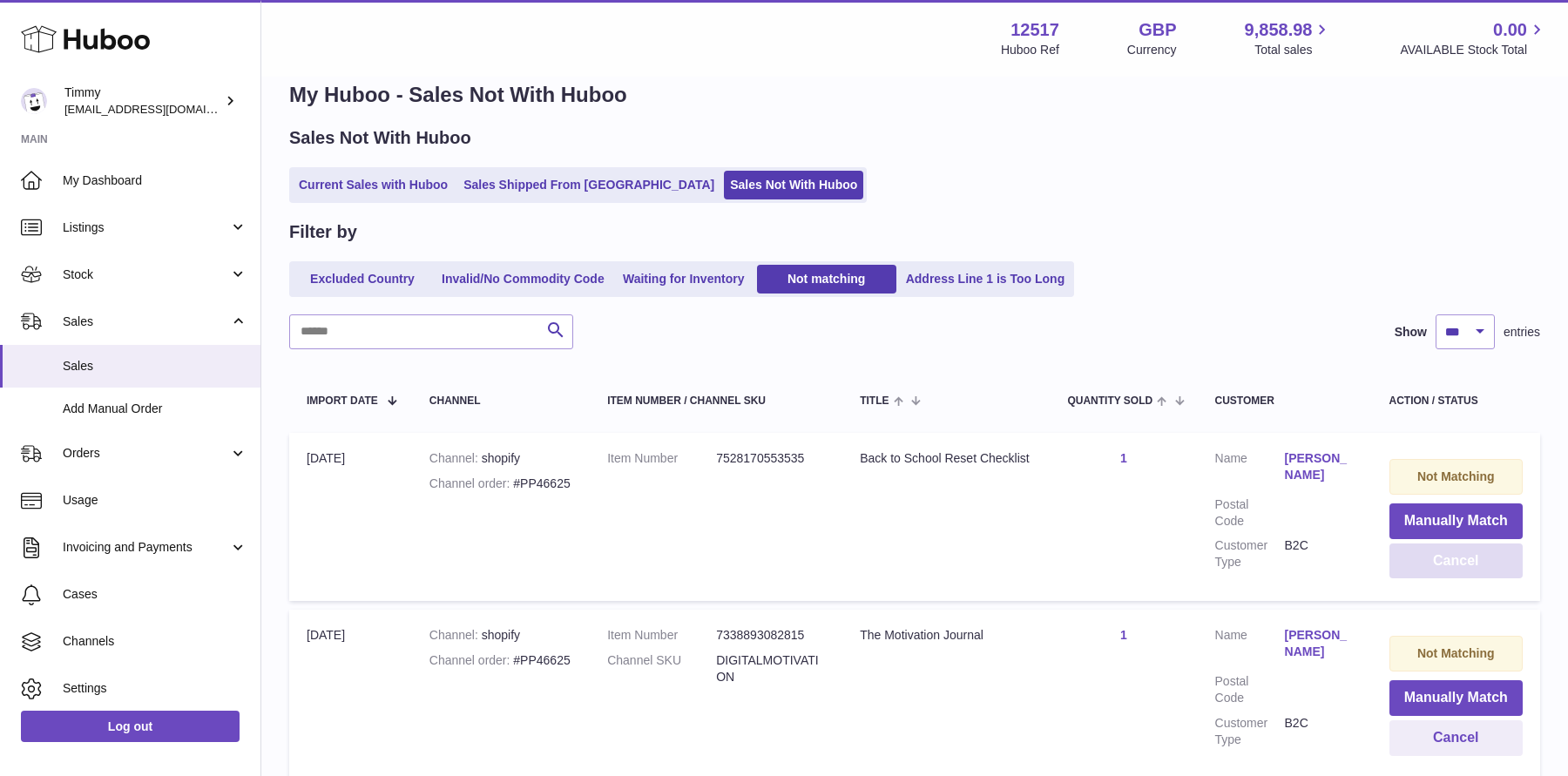
click at [1455, 566] on button "Cancel" at bounding box center [1456, 561] width 133 height 36
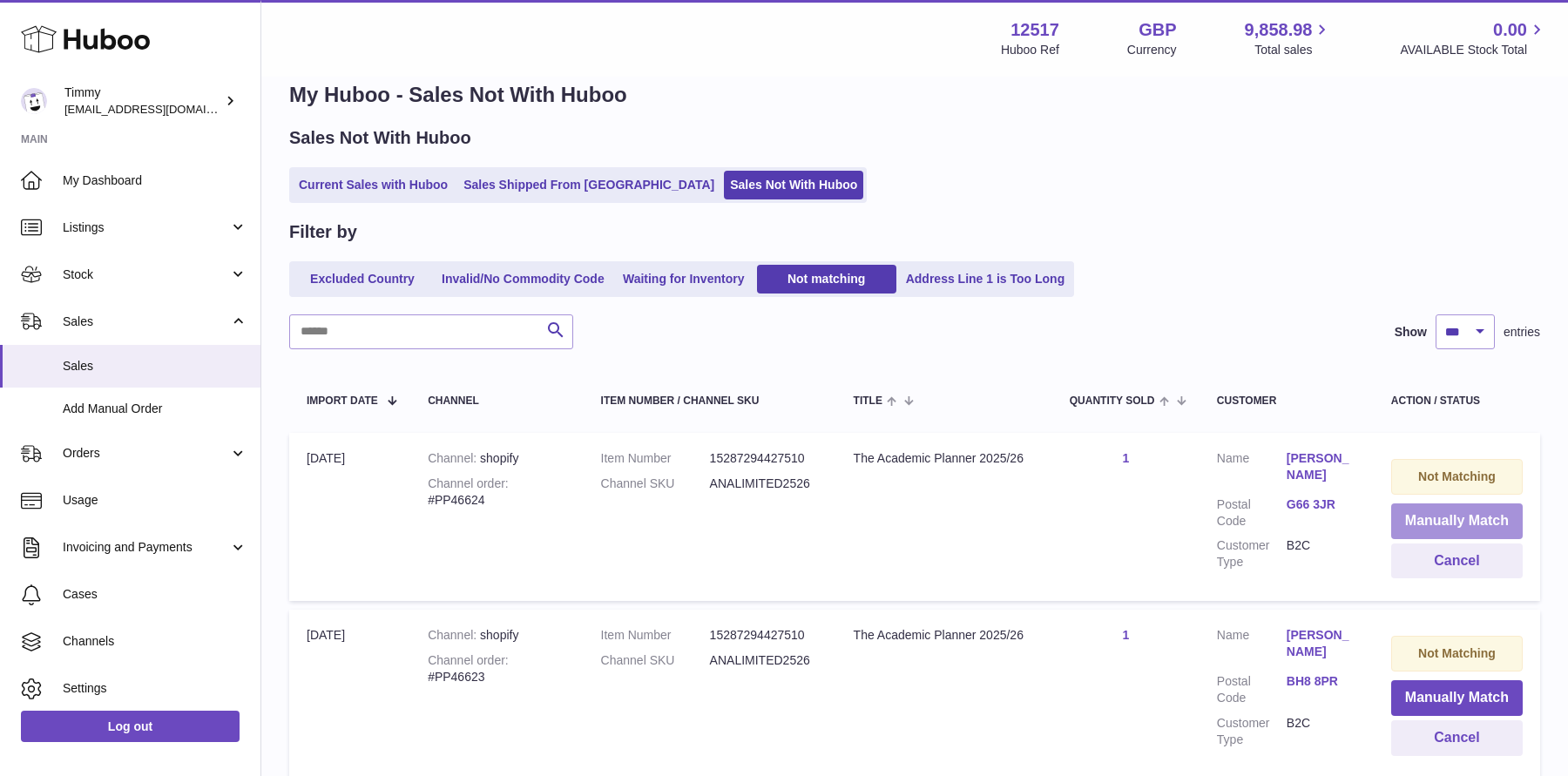
click at [1451, 511] on button "Manually Match" at bounding box center [1457, 521] width 132 height 36
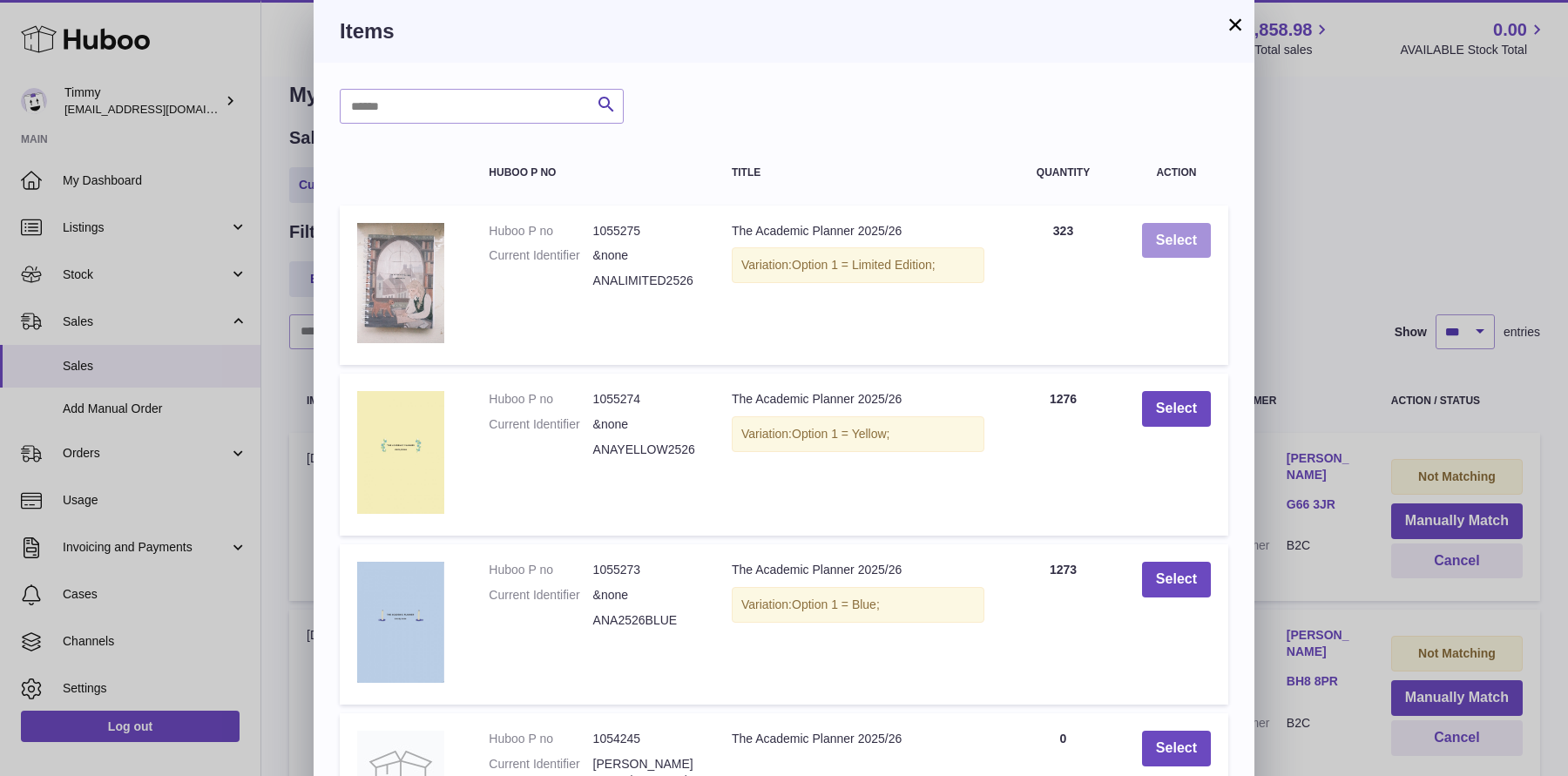
click at [1193, 243] on button "Select" at bounding box center [1177, 241] width 69 height 36
click at [0, 243] on div at bounding box center [0, 388] width 0 height 776
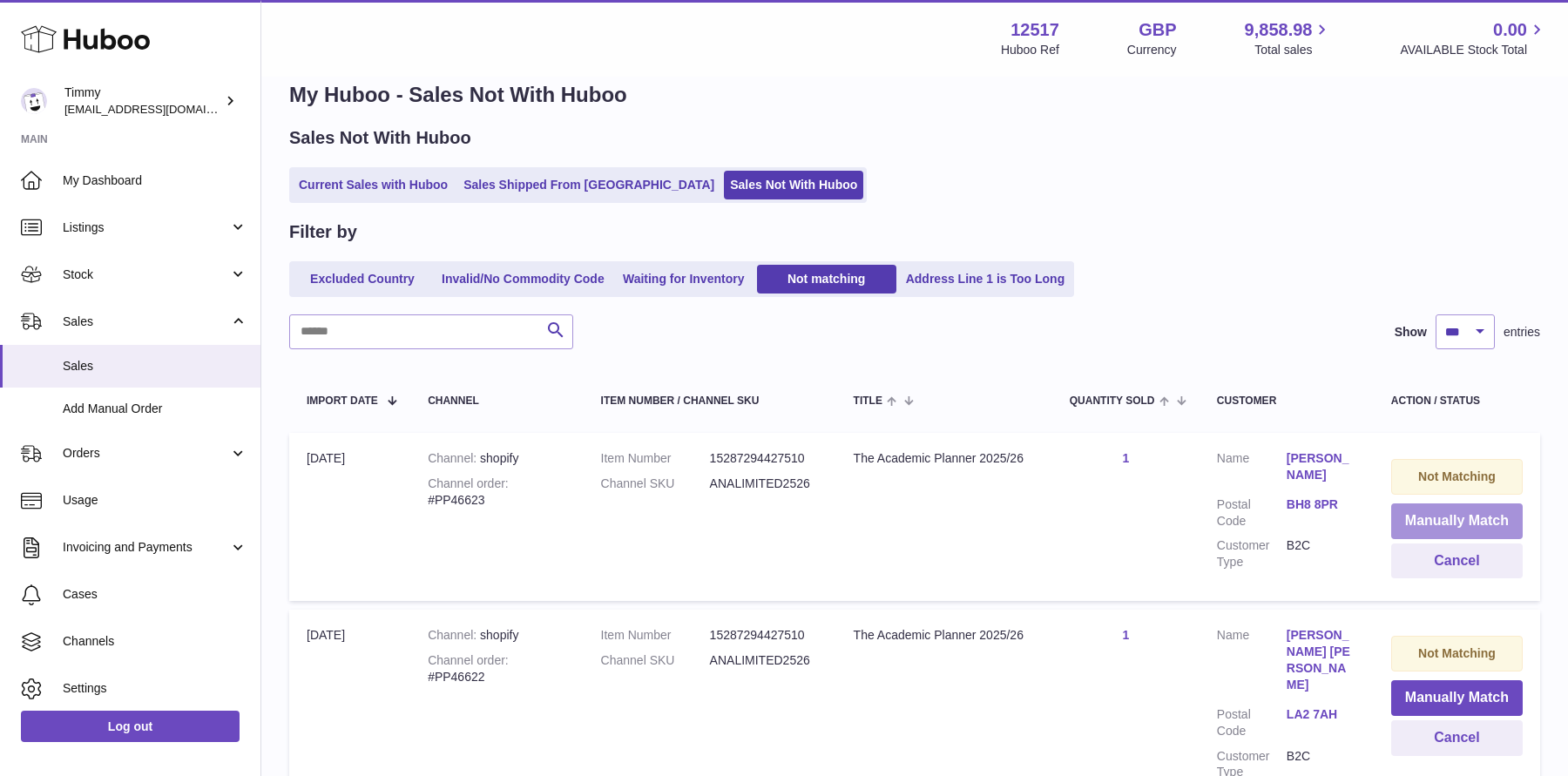
click at [1443, 516] on button "Manually Match" at bounding box center [1457, 521] width 132 height 36
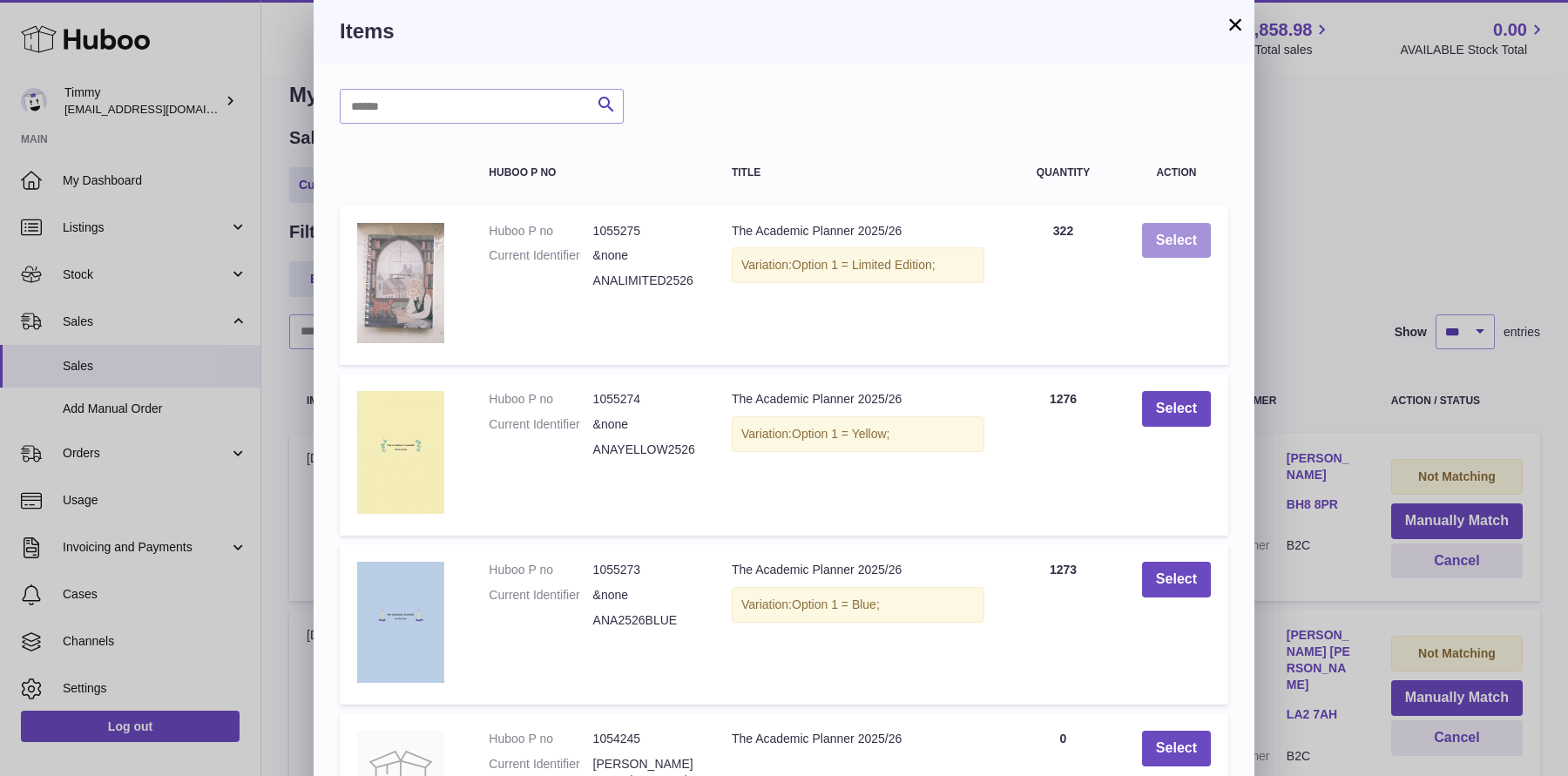
click at [1198, 248] on button "Select" at bounding box center [1177, 241] width 69 height 36
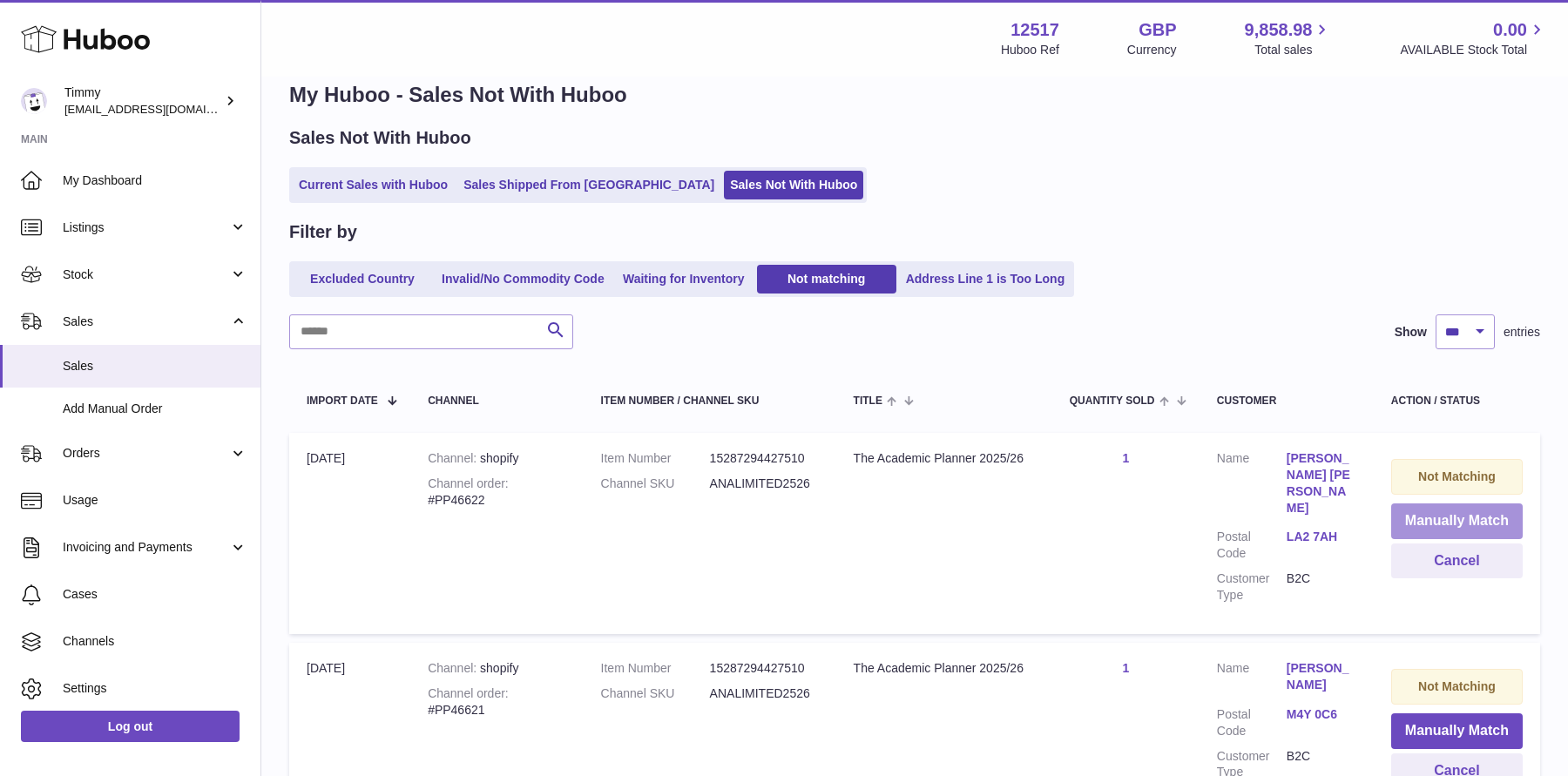
click at [1438, 518] on button "Manually Match" at bounding box center [1457, 521] width 132 height 36
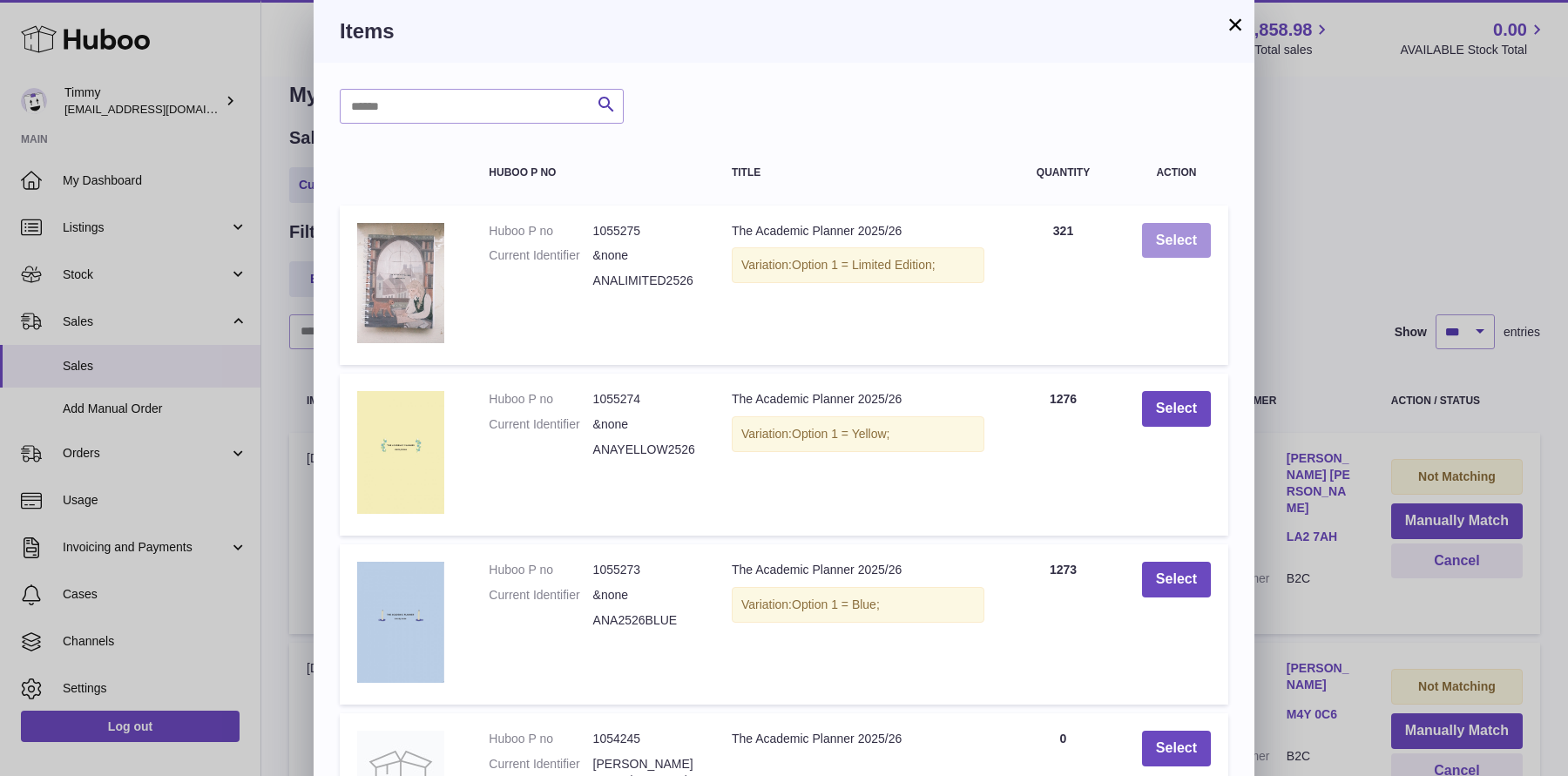
click at [1176, 235] on button "Select" at bounding box center [1177, 241] width 69 height 36
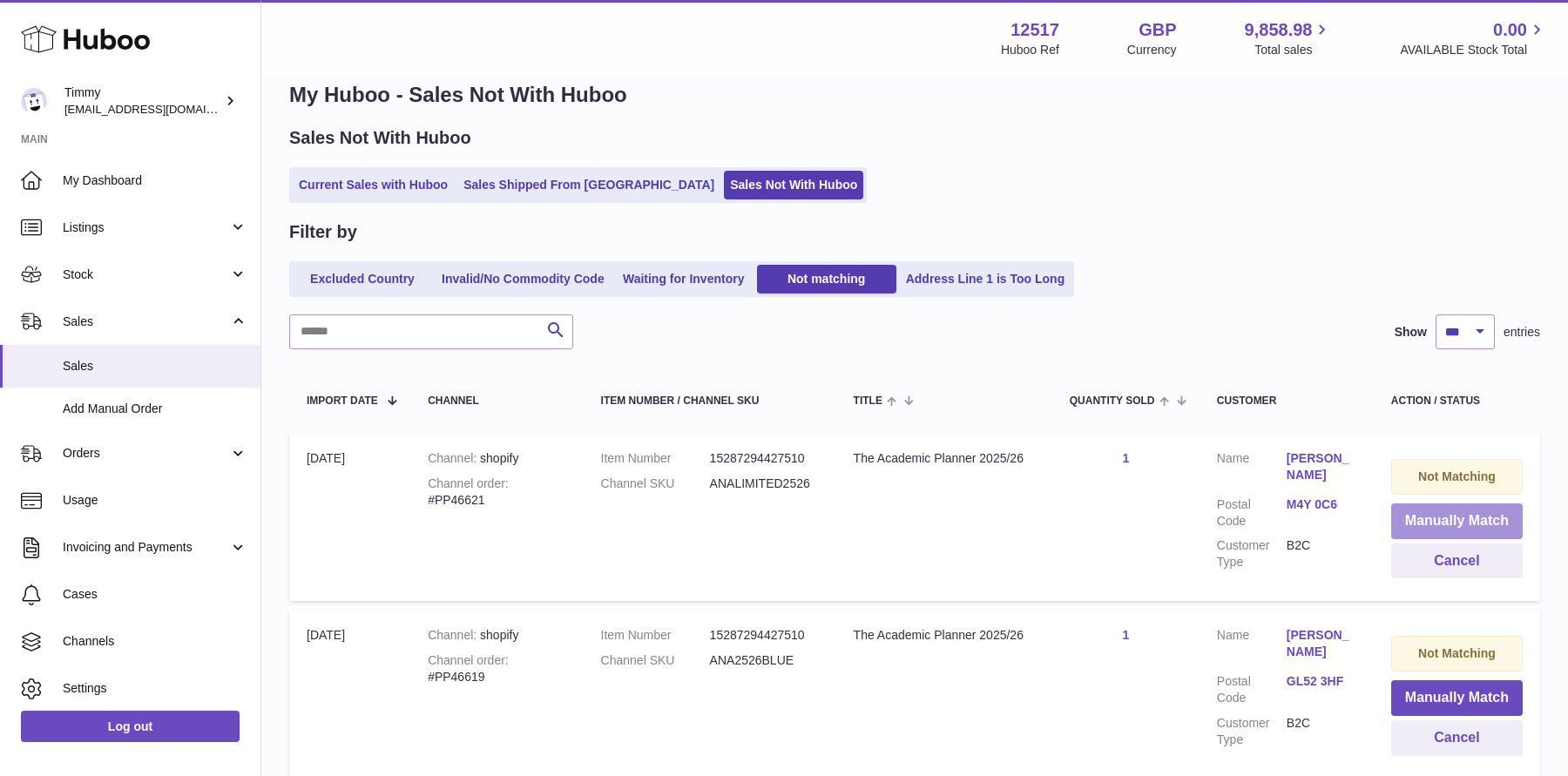
click at [1430, 525] on button "Manually Match" at bounding box center [1457, 521] width 132 height 36
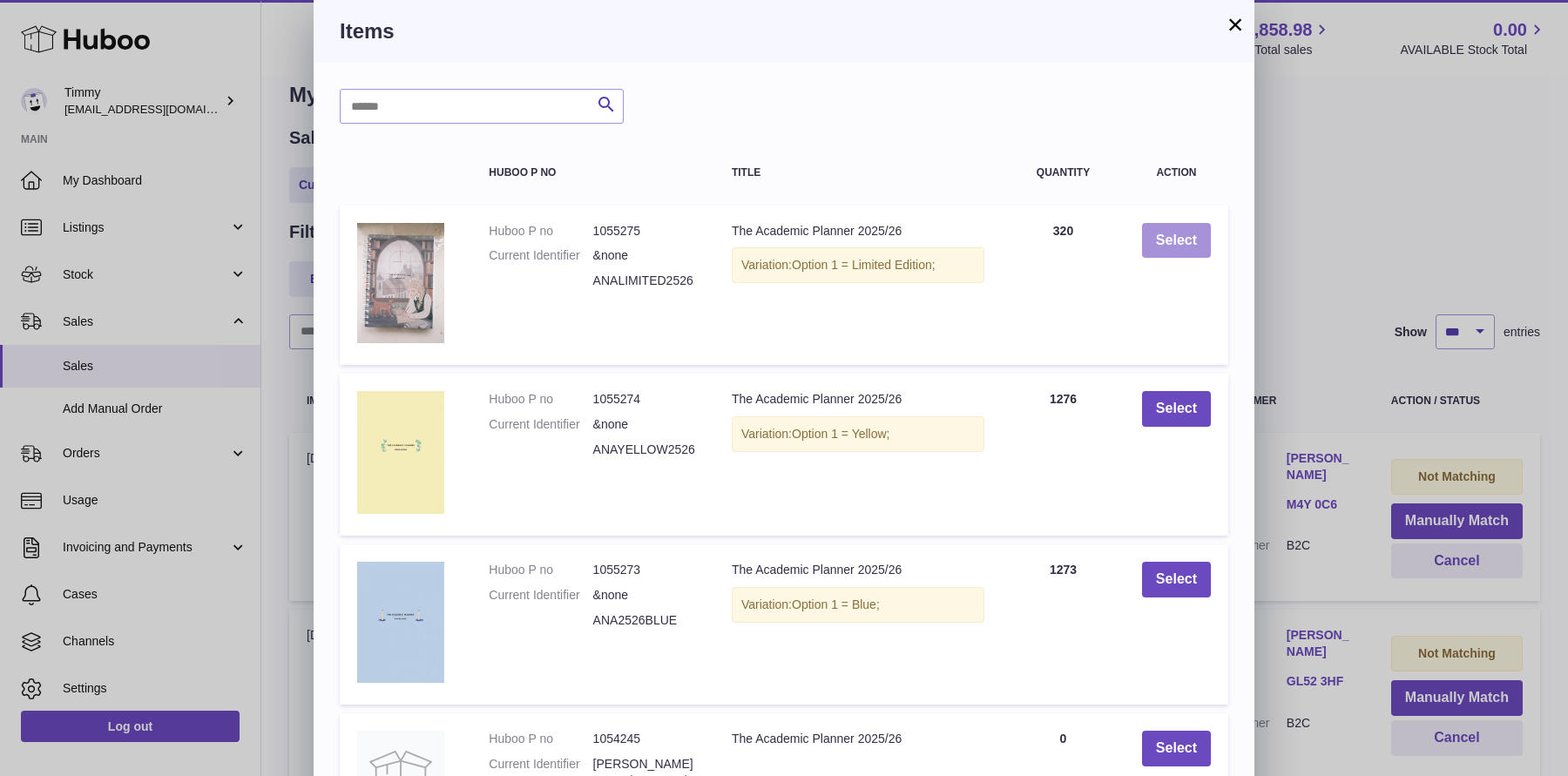
click at [1167, 229] on button "Select" at bounding box center [1177, 241] width 69 height 36
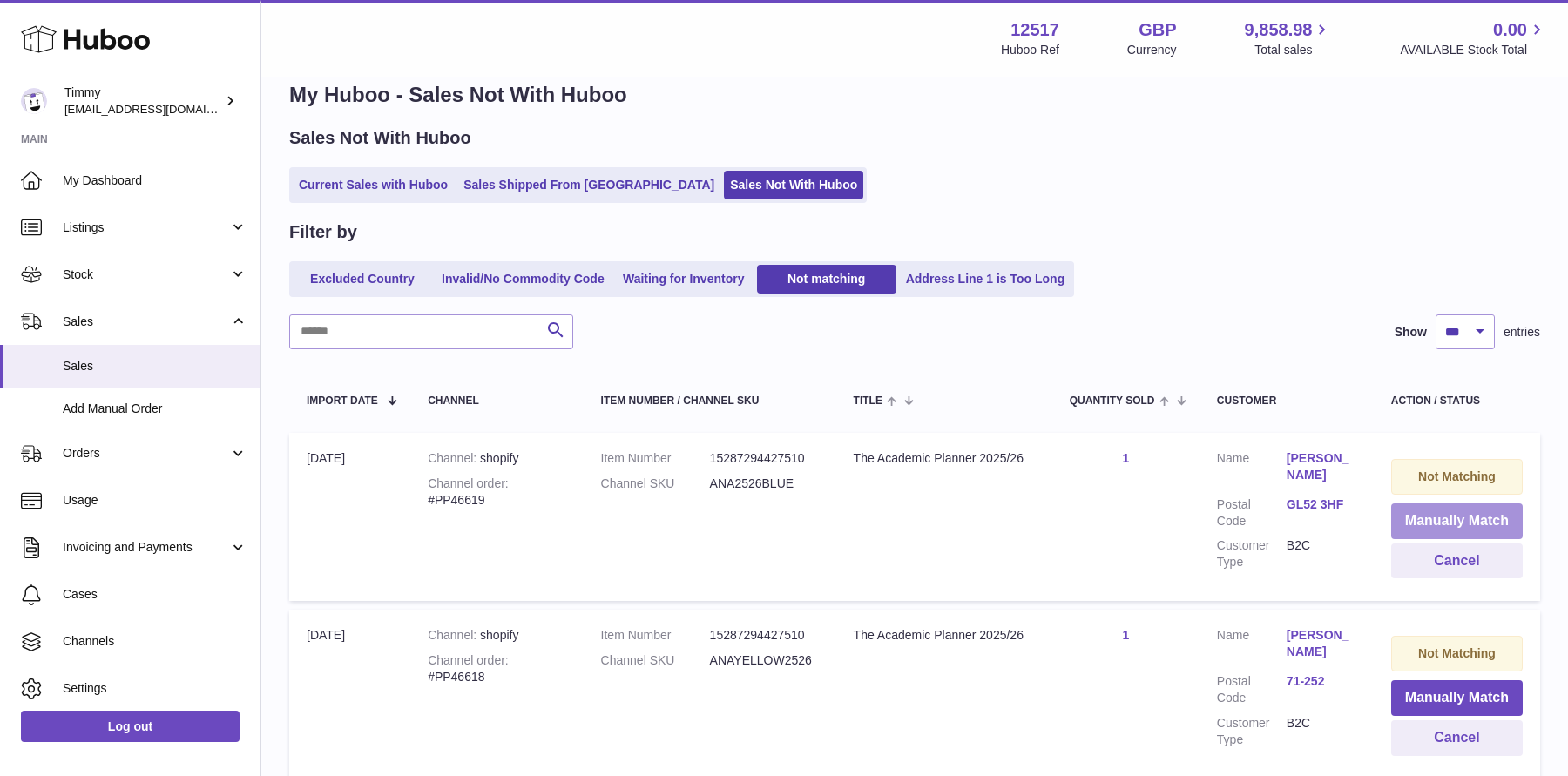
click at [1424, 517] on button "Manually Match" at bounding box center [1457, 521] width 132 height 36
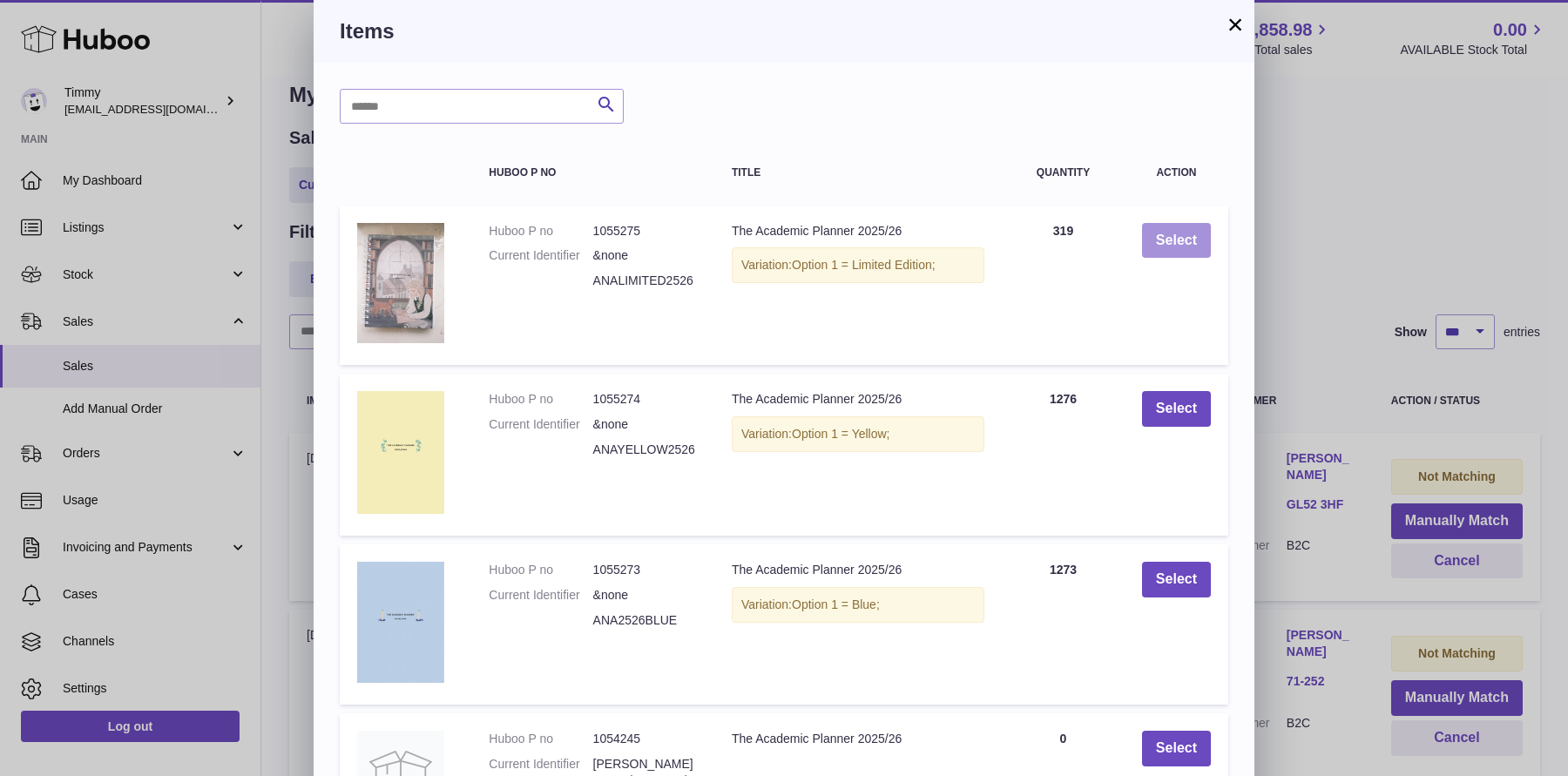
click at [1170, 243] on button "Select" at bounding box center [1177, 241] width 69 height 36
click at [1192, 230] on button "Select" at bounding box center [1177, 241] width 69 height 36
click at [1191, 238] on button "Select" at bounding box center [1177, 241] width 69 height 36
click at [1422, 367] on div "× Items Search Huboo P no Title Quantity Action Huboo P no 1055275 Current Iden…" at bounding box center [784, 564] width 1568 height 1128
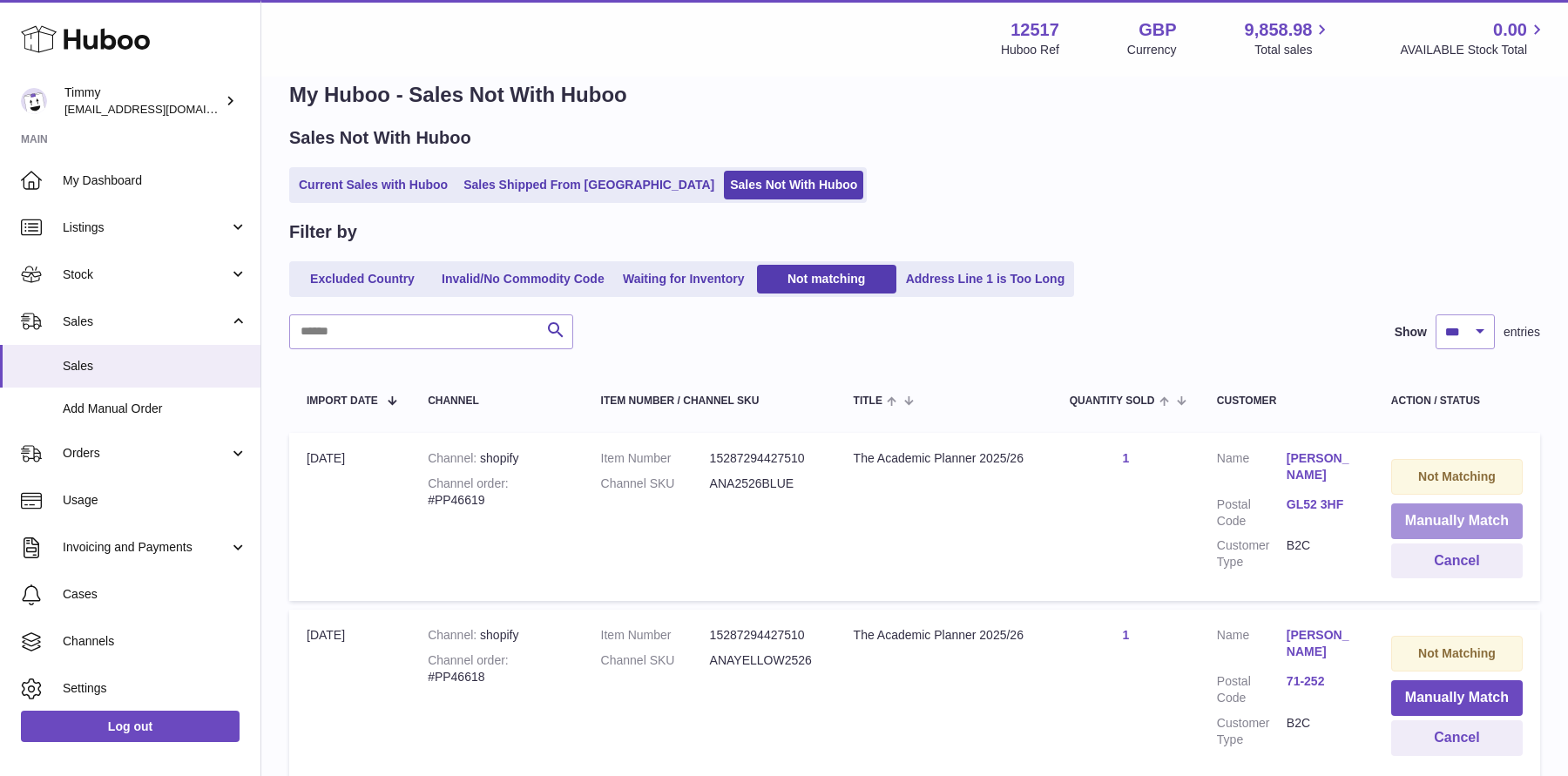
click at [1457, 509] on button "Manually Match" at bounding box center [1457, 521] width 132 height 36
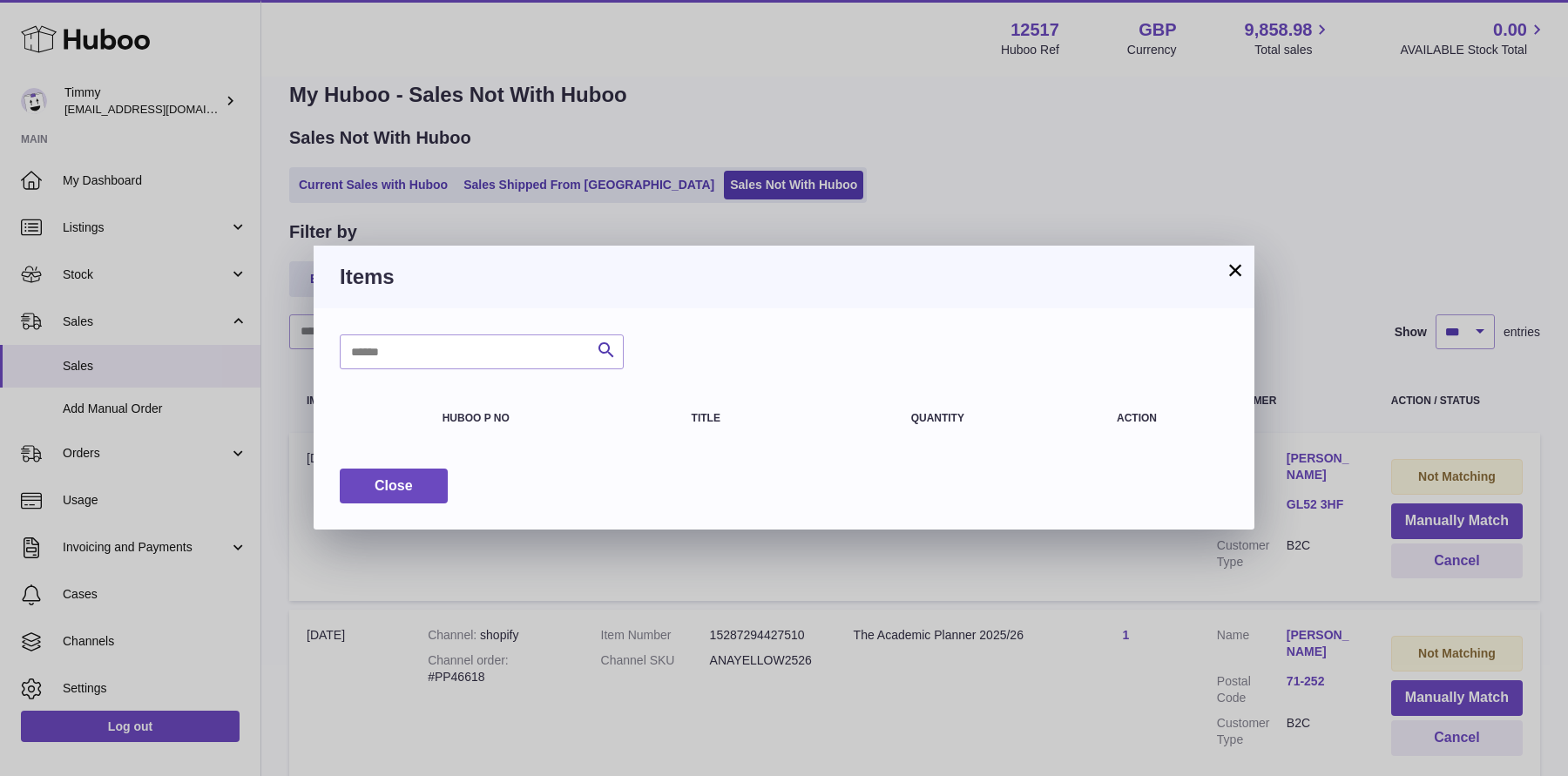
click at [1222, 275] on h3 "Items" at bounding box center [784, 277] width 888 height 28
click at [1234, 269] on button "×" at bounding box center [1235, 269] width 21 height 21
